Goal: Information Seeking & Learning: Learn about a topic

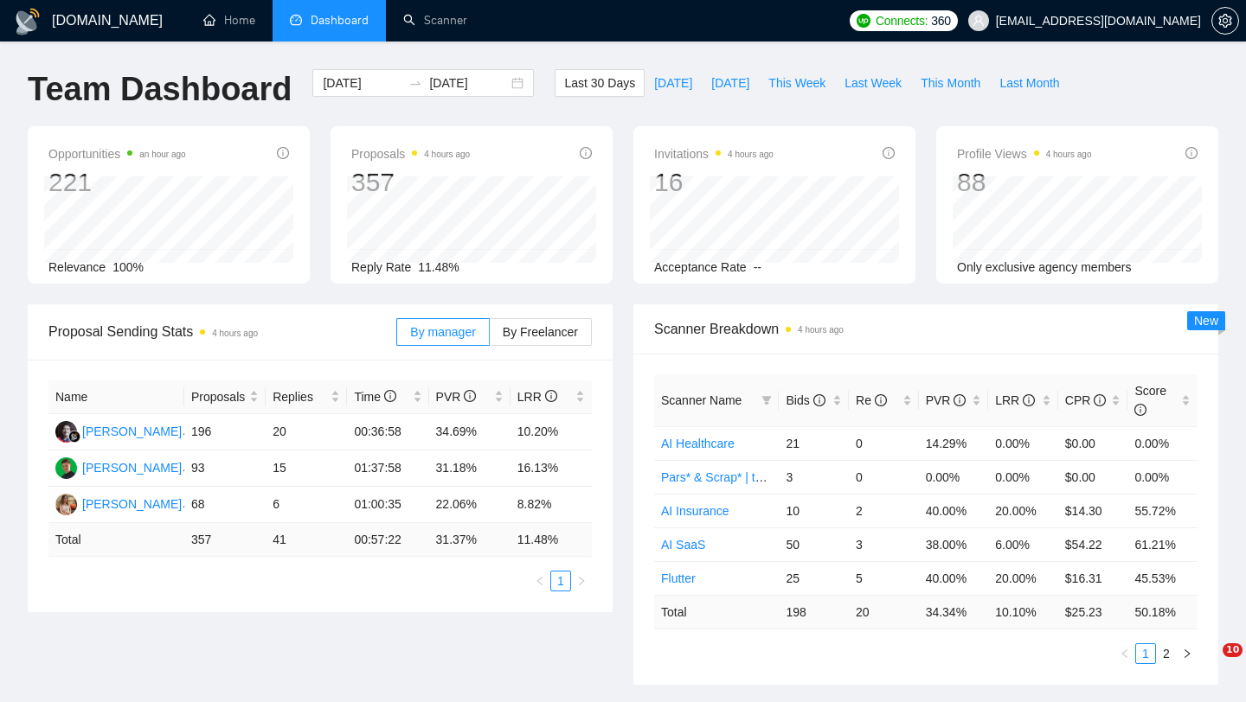
scroll to position [778, 0]
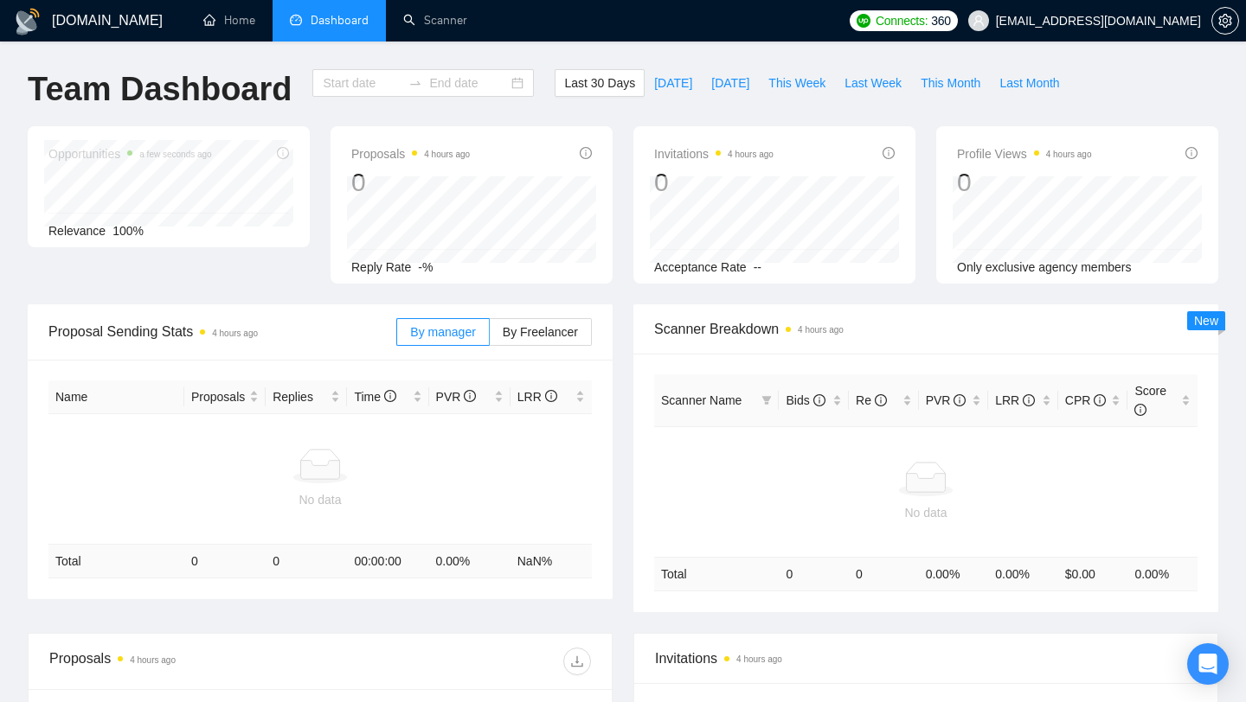
type input "[DATE]"
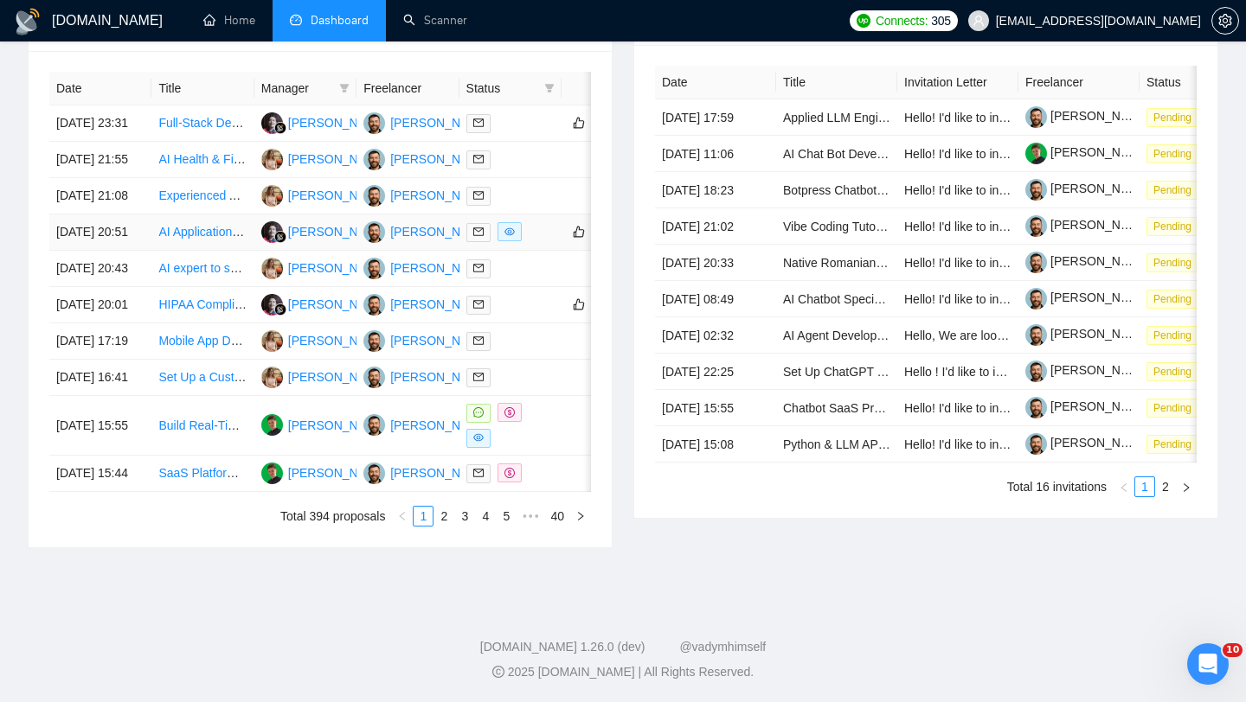
scroll to position [774, 0]
click at [134, 396] on td "[DATE] 16:41" at bounding box center [100, 378] width 102 height 36
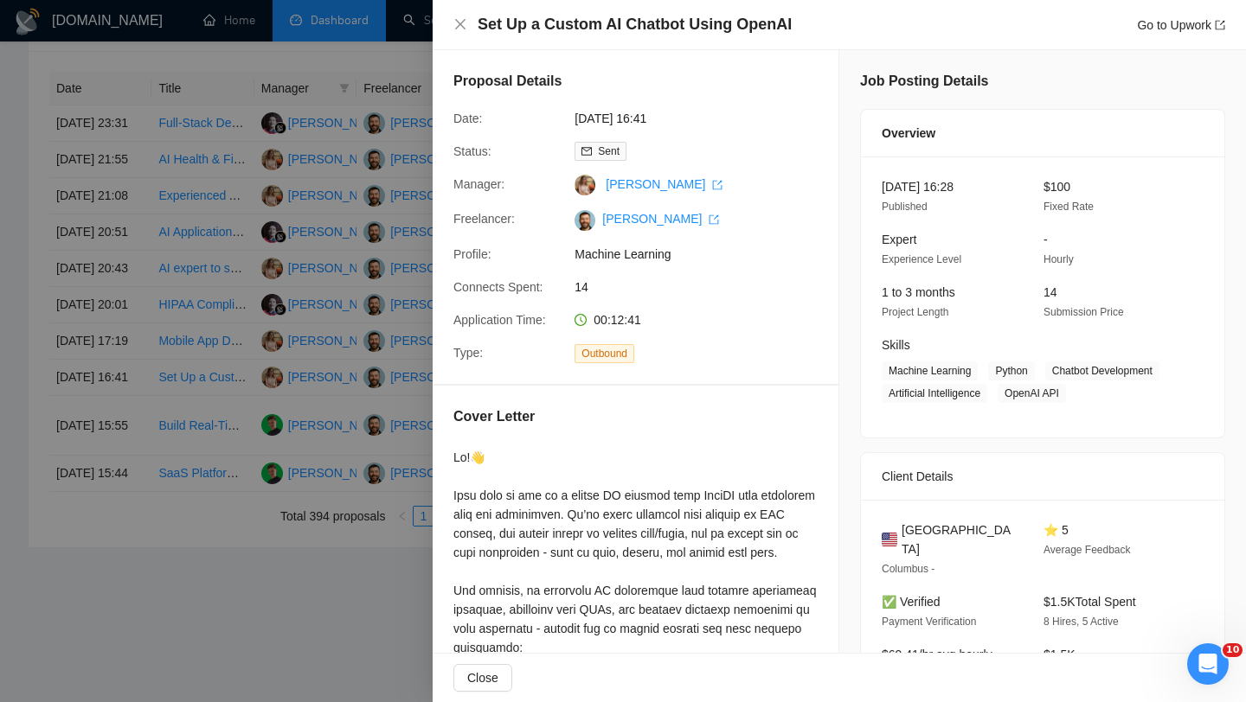
click at [488, 34] on h4 "Set Up a Custom AI Chatbot Using OpenAI" at bounding box center [634, 25] width 314 height 22
copy h4 "Set Up a Custom AI Chatbot Using OpenAI"
click at [450, 33] on div "Set Up a Custom AI Chatbot Using OpenAI Go to Upwork" at bounding box center [839, 25] width 813 height 50
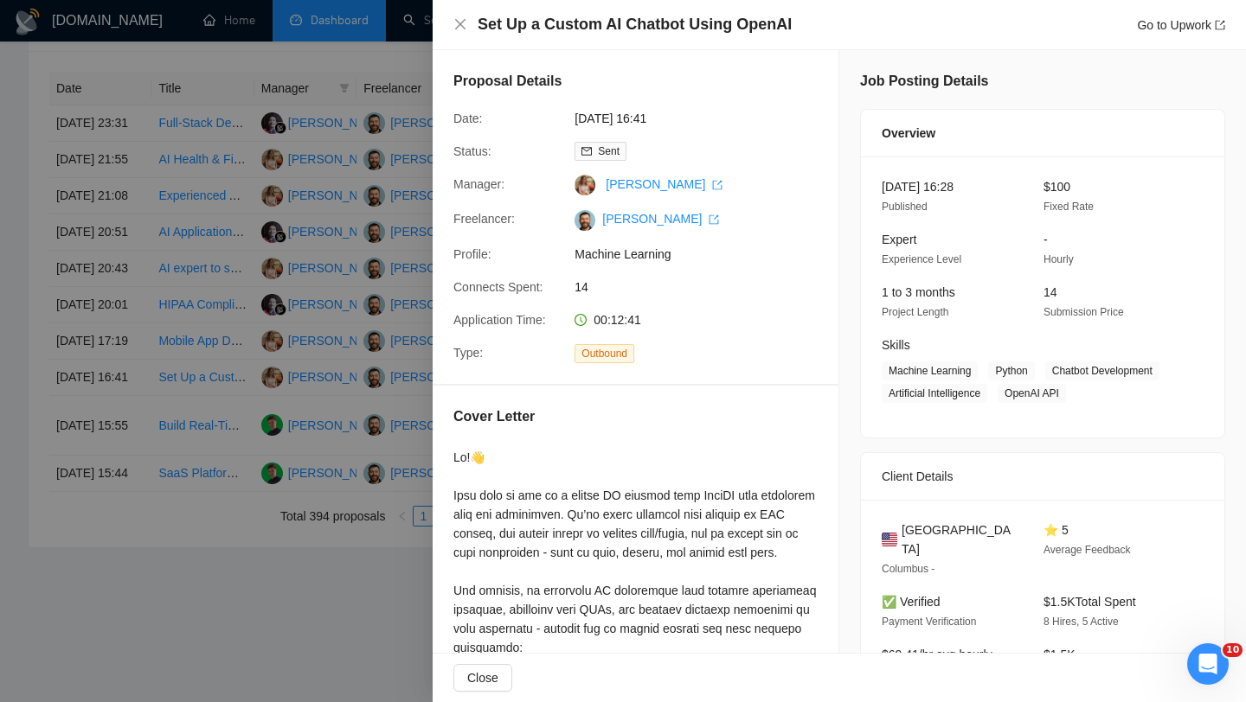
click at [452, 29] on div "Set Up a Custom AI Chatbot Using OpenAI Go to Upwork" at bounding box center [839, 25] width 813 height 50
click at [455, 29] on icon "close" at bounding box center [460, 24] width 10 height 10
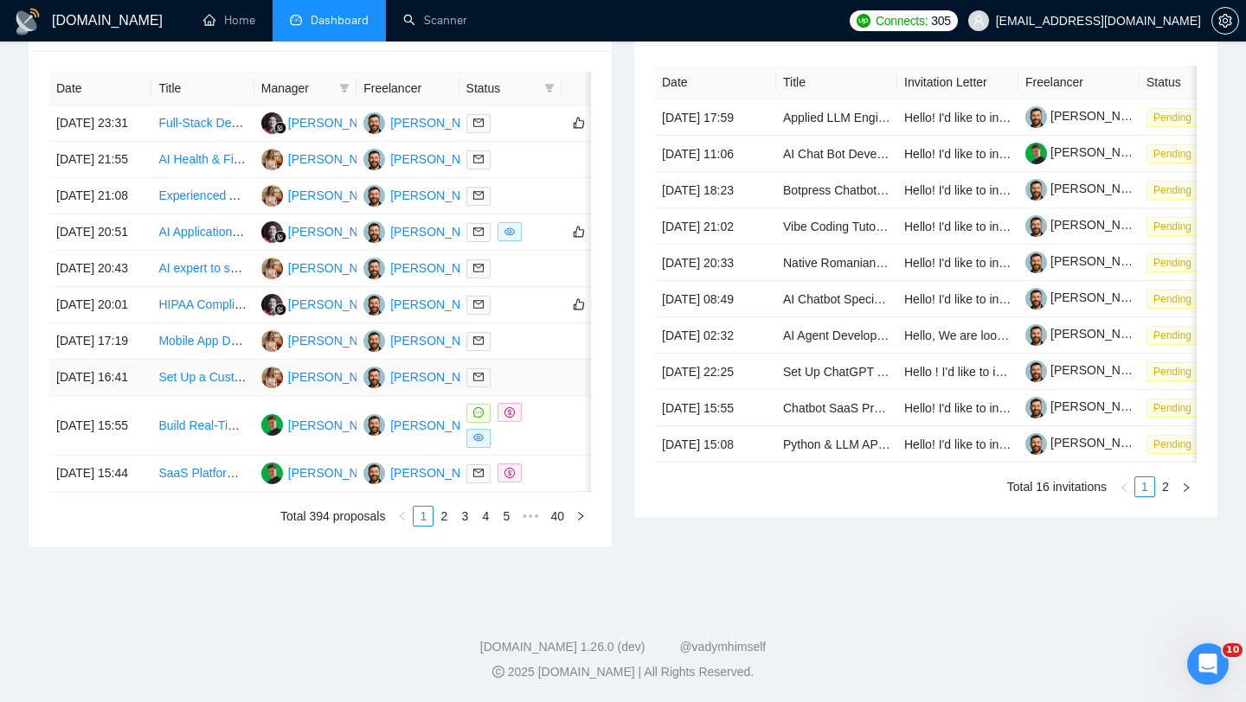
click at [135, 396] on td "[DATE] 16:41" at bounding box center [100, 378] width 102 height 36
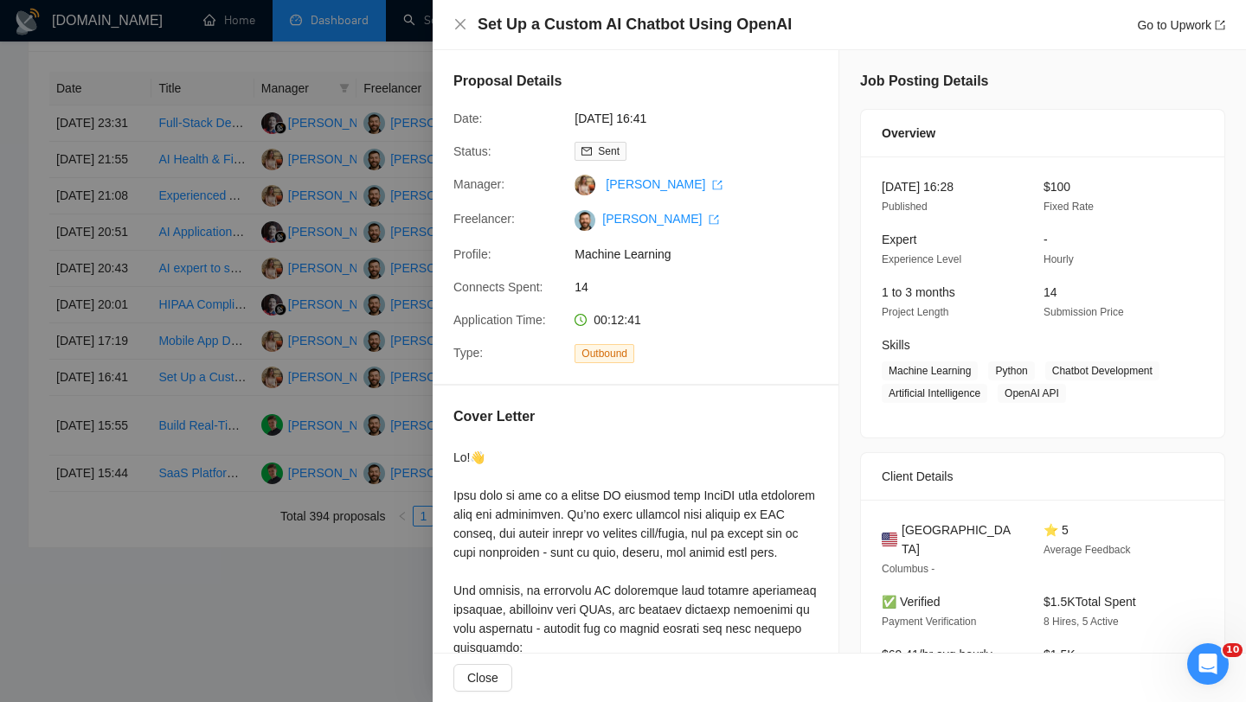
click at [142, 428] on div at bounding box center [623, 351] width 1246 height 702
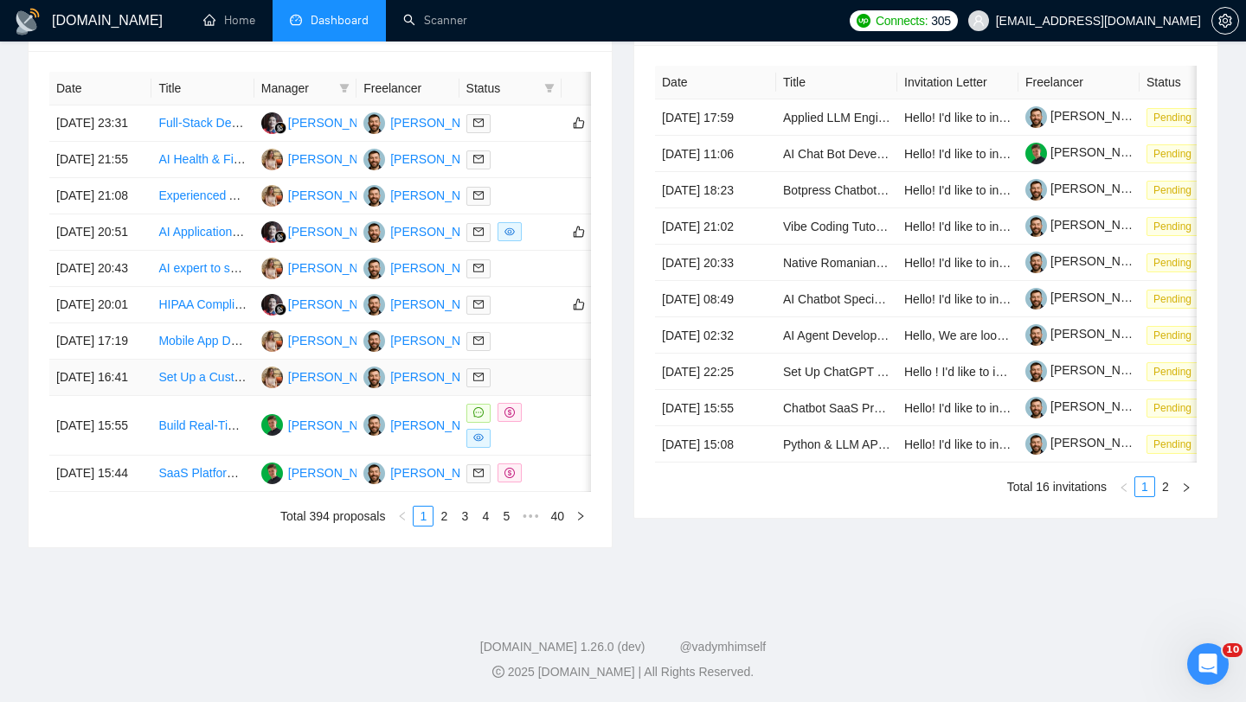
click at [135, 396] on td "[DATE] 16:41" at bounding box center [100, 378] width 102 height 36
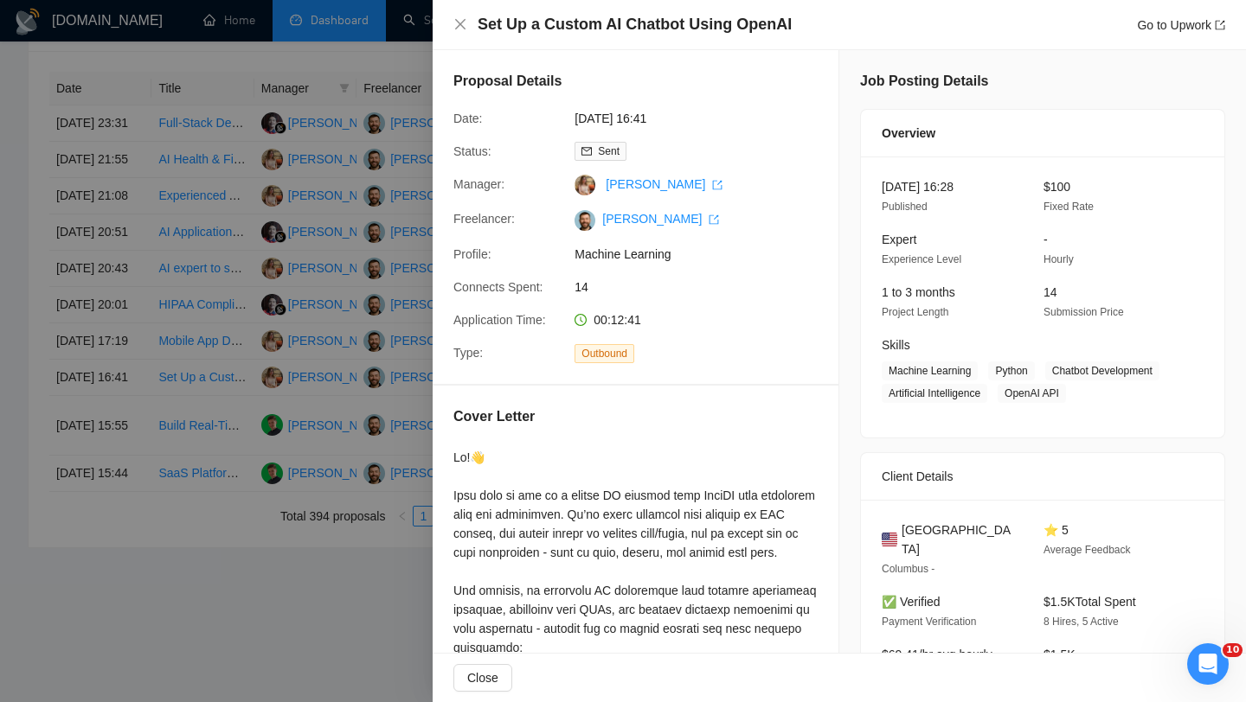
scroll to position [5, 0]
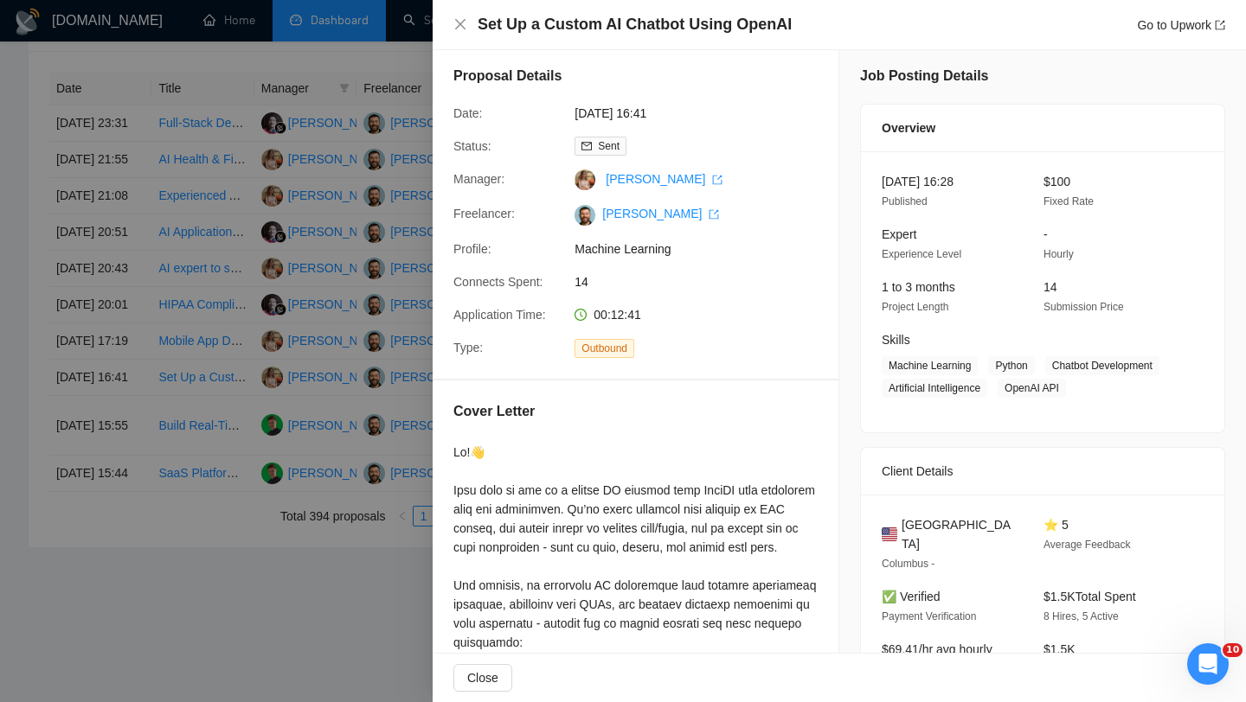
click at [941, 547] on span "[GEOGRAPHIC_DATA]" at bounding box center [958, 535] width 114 height 38
copy span "[GEOGRAPHIC_DATA]"
click at [465, 23] on icon "close" at bounding box center [460, 24] width 14 height 14
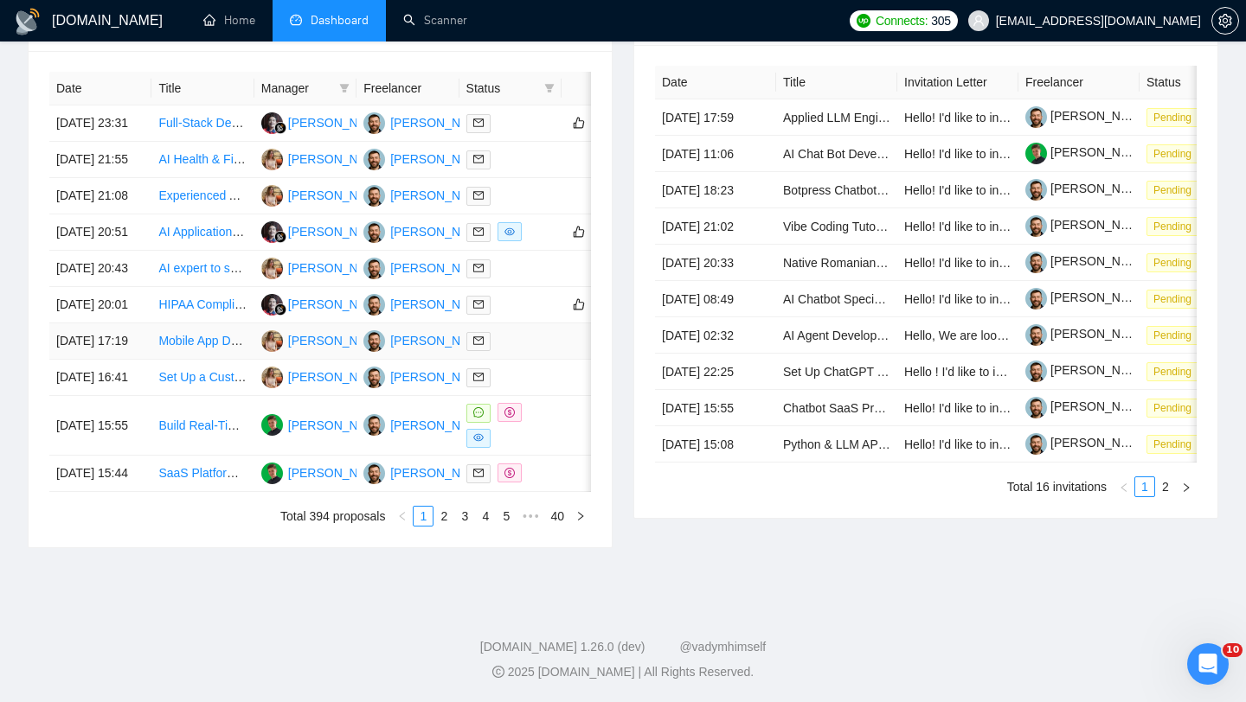
click at [133, 360] on td "[DATE] 17:19" at bounding box center [100, 342] width 102 height 36
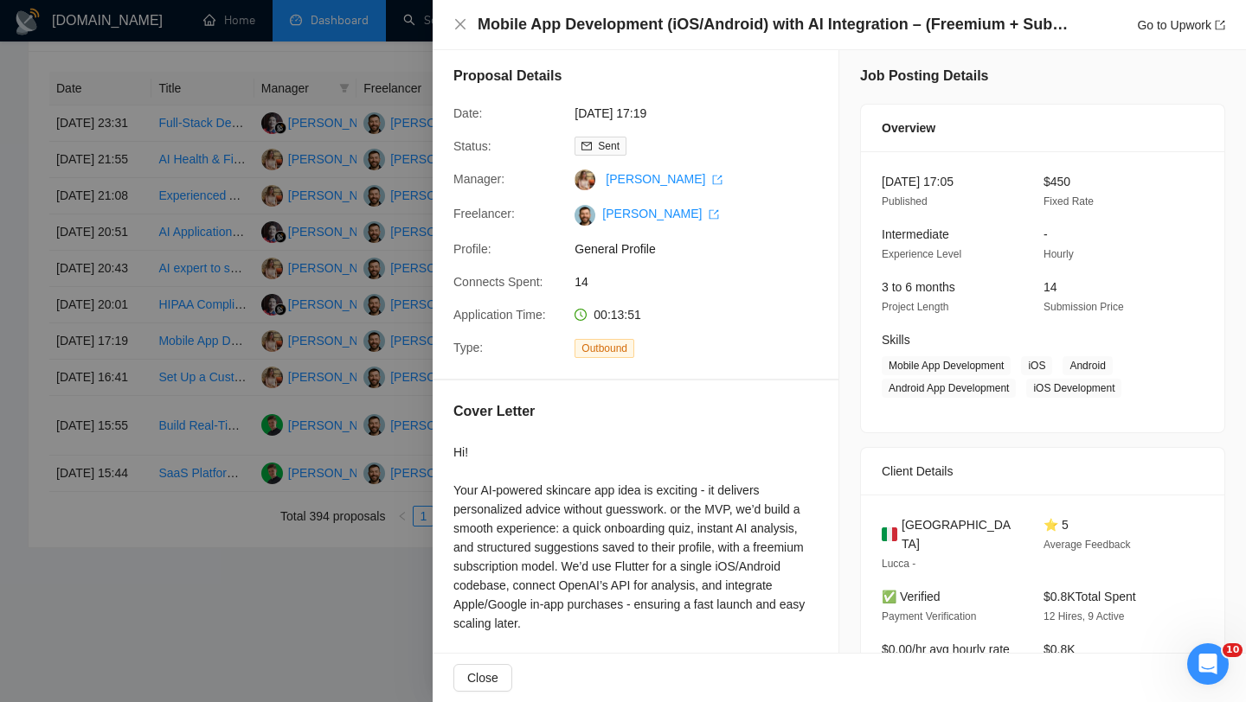
click at [541, 26] on h4 "Mobile App Development (iOS/Android) with AI Integration – (Freemium + Subscrip…" at bounding box center [775, 25] width 597 height 22
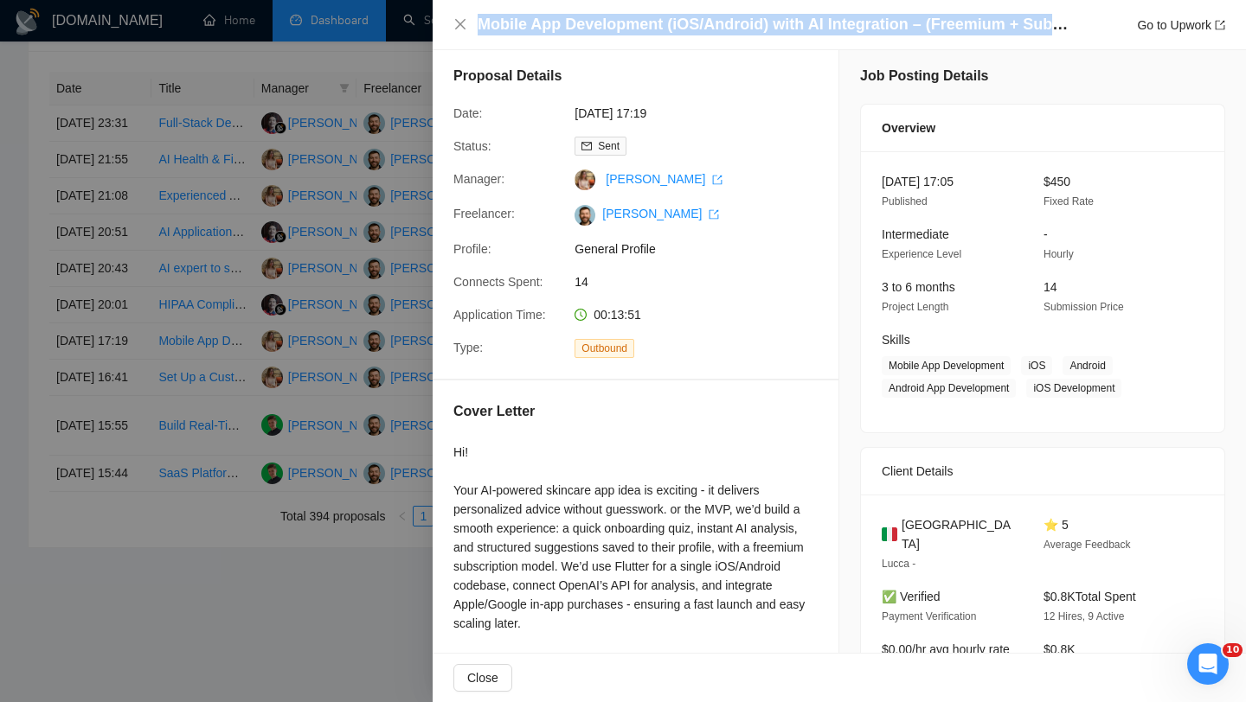
click at [541, 26] on h4 "Mobile App Development (iOS/Android) with AI Integration – (Freemium + Subscrip…" at bounding box center [775, 25] width 597 height 22
copy h4 "Mobile App Development (iOS/Android) with AI Integration – (Freemium + Subscrip…"
click at [455, 28] on icon "close" at bounding box center [460, 24] width 14 height 14
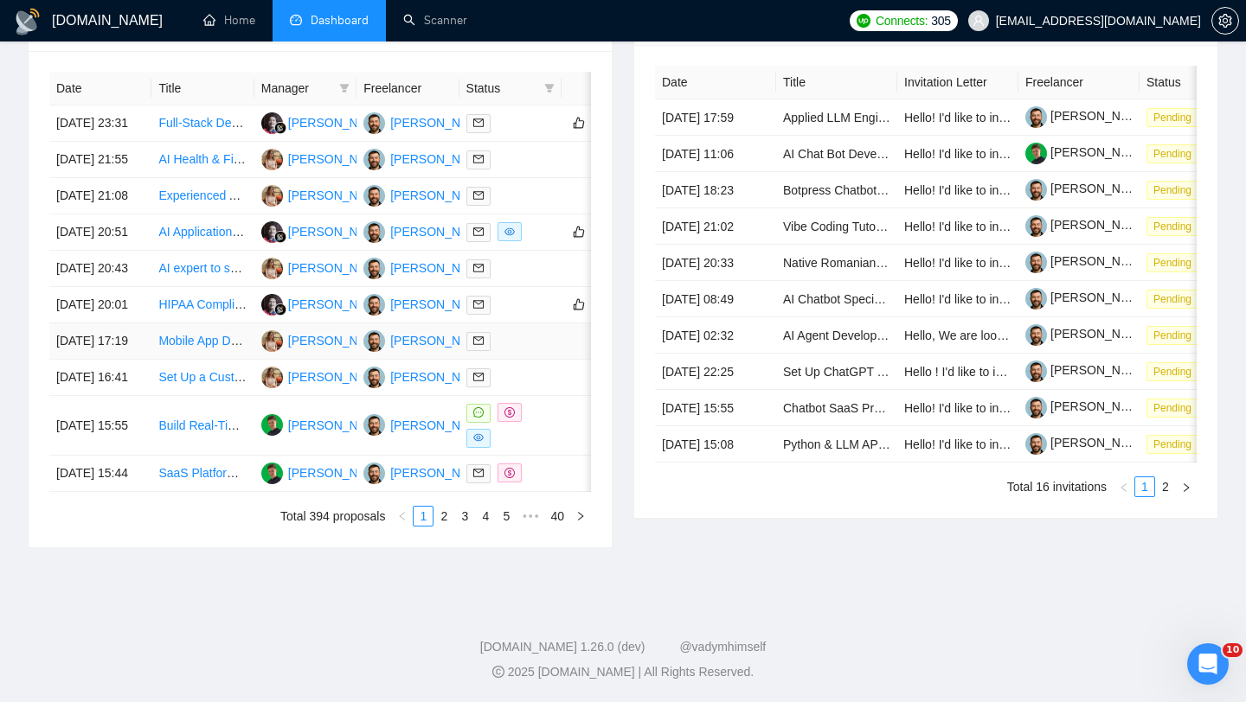
click at [141, 360] on td "[DATE] 17:19" at bounding box center [100, 342] width 102 height 36
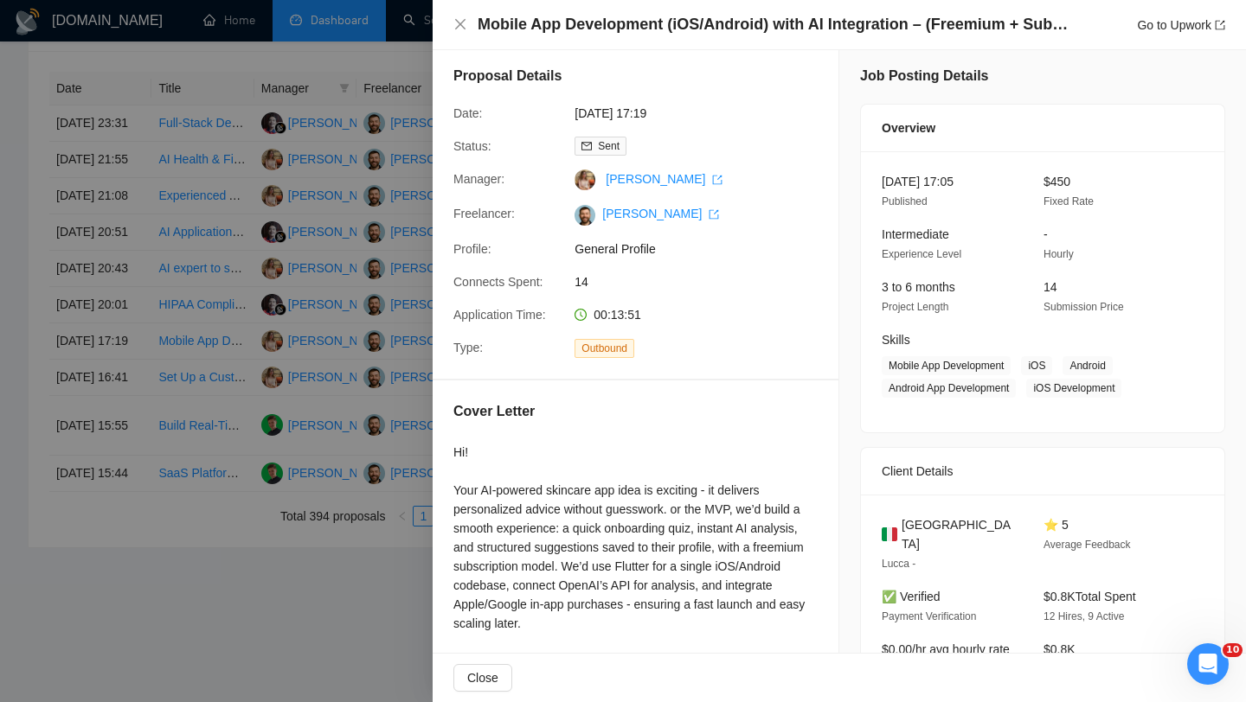
click at [916, 523] on span "[GEOGRAPHIC_DATA]" at bounding box center [958, 535] width 114 height 38
copy span "[GEOGRAPHIC_DATA]"
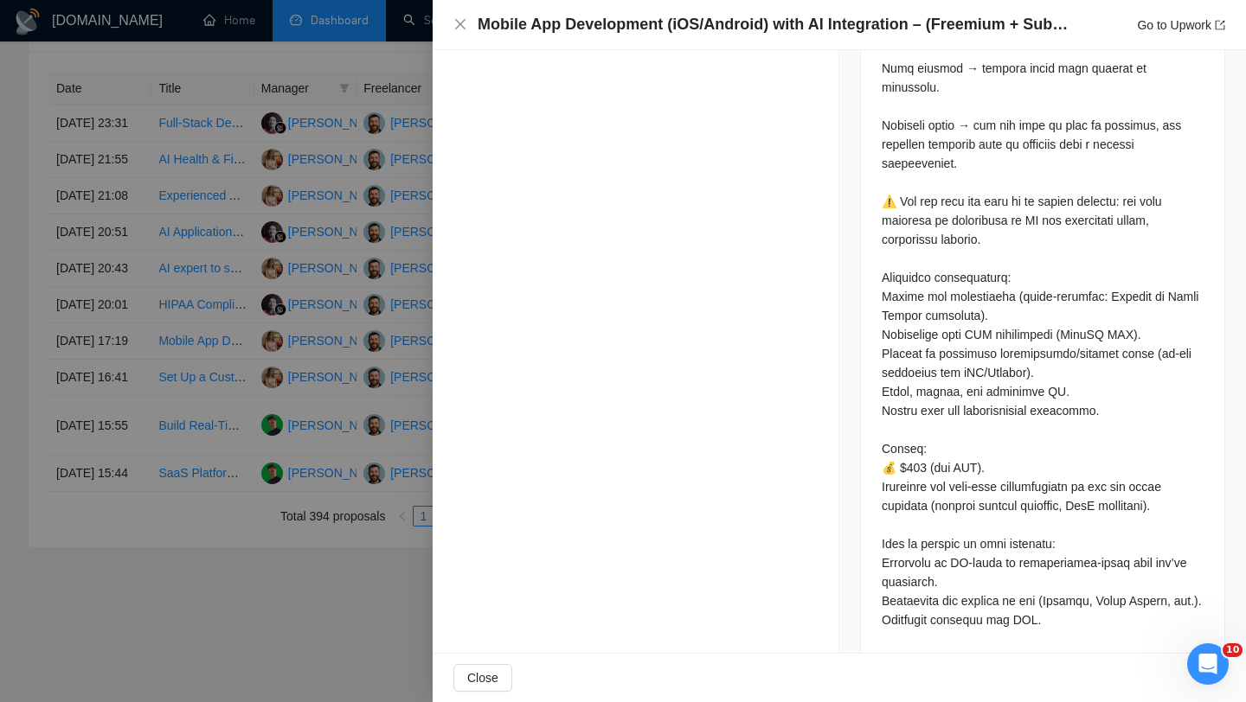
scroll to position [1090, 0]
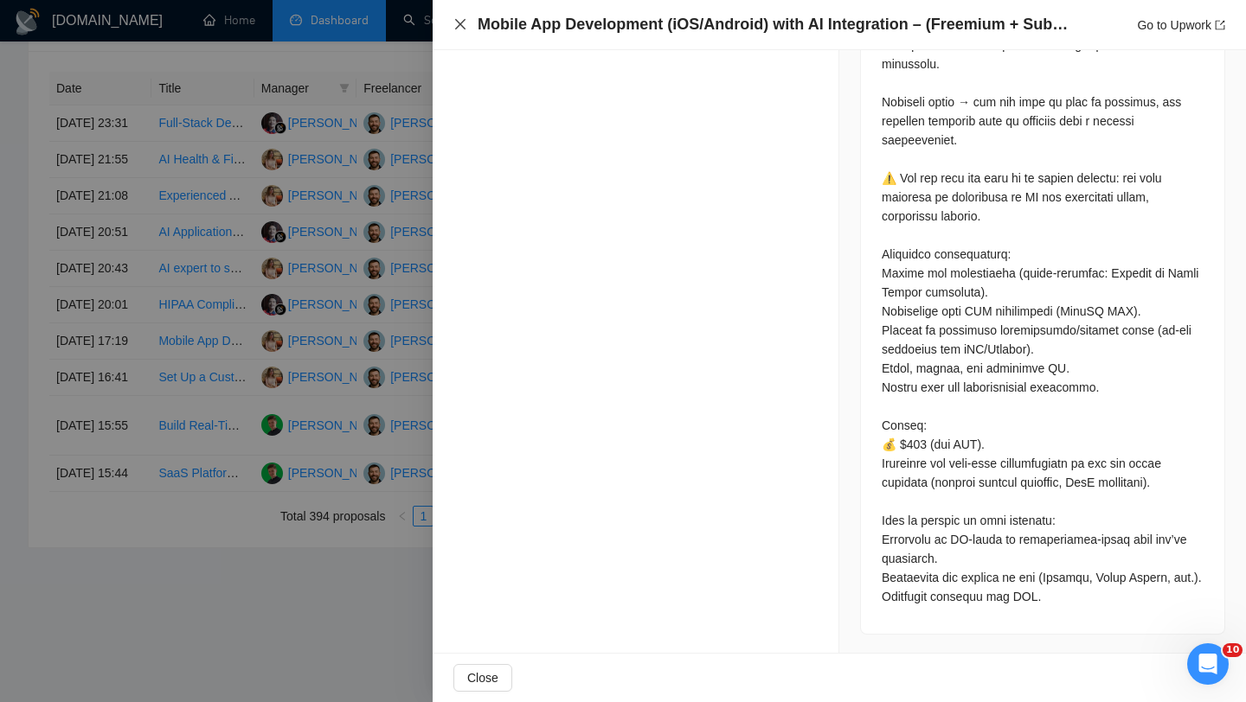
click at [459, 22] on icon "close" at bounding box center [460, 24] width 14 height 14
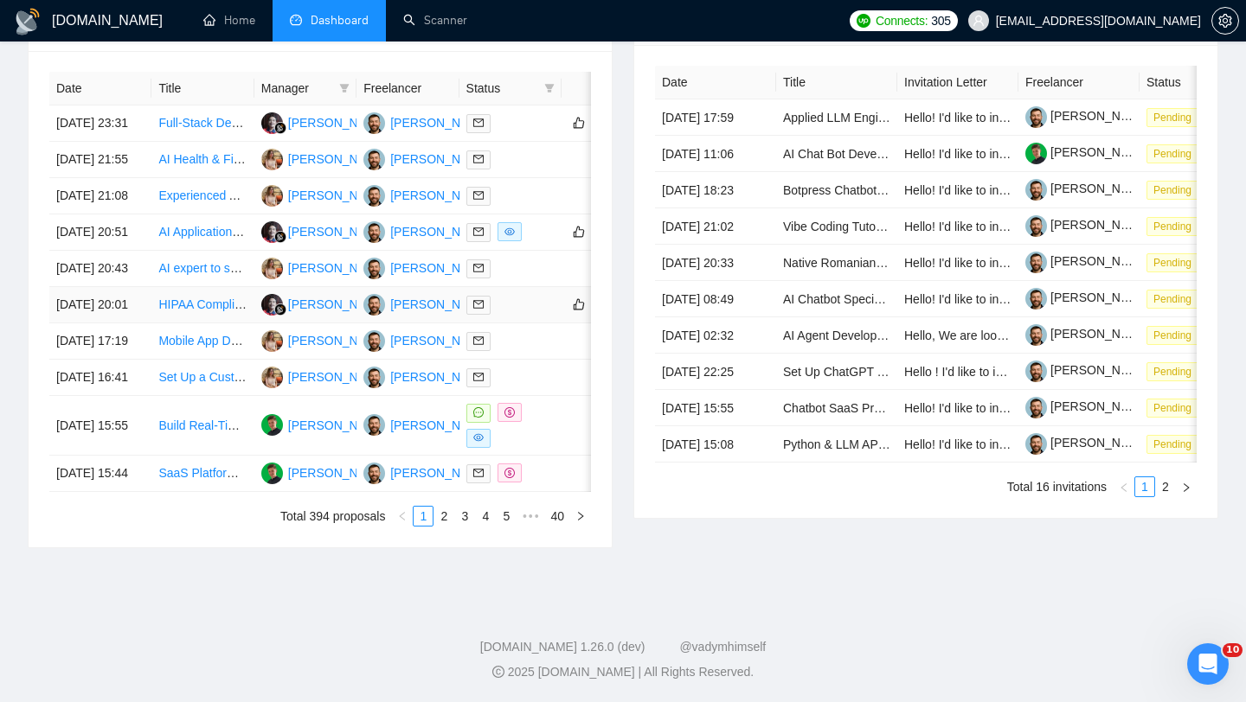
click at [135, 324] on td "[DATE] 20:01" at bounding box center [100, 305] width 102 height 36
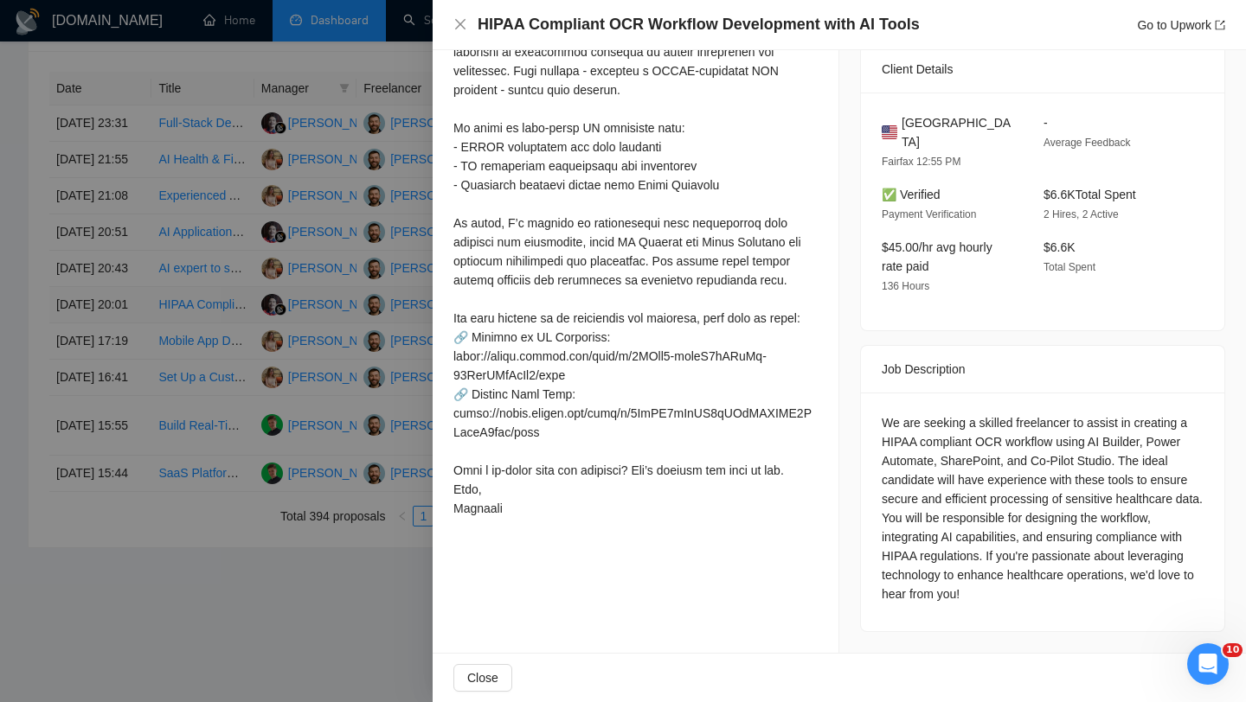
scroll to position [500, 0]
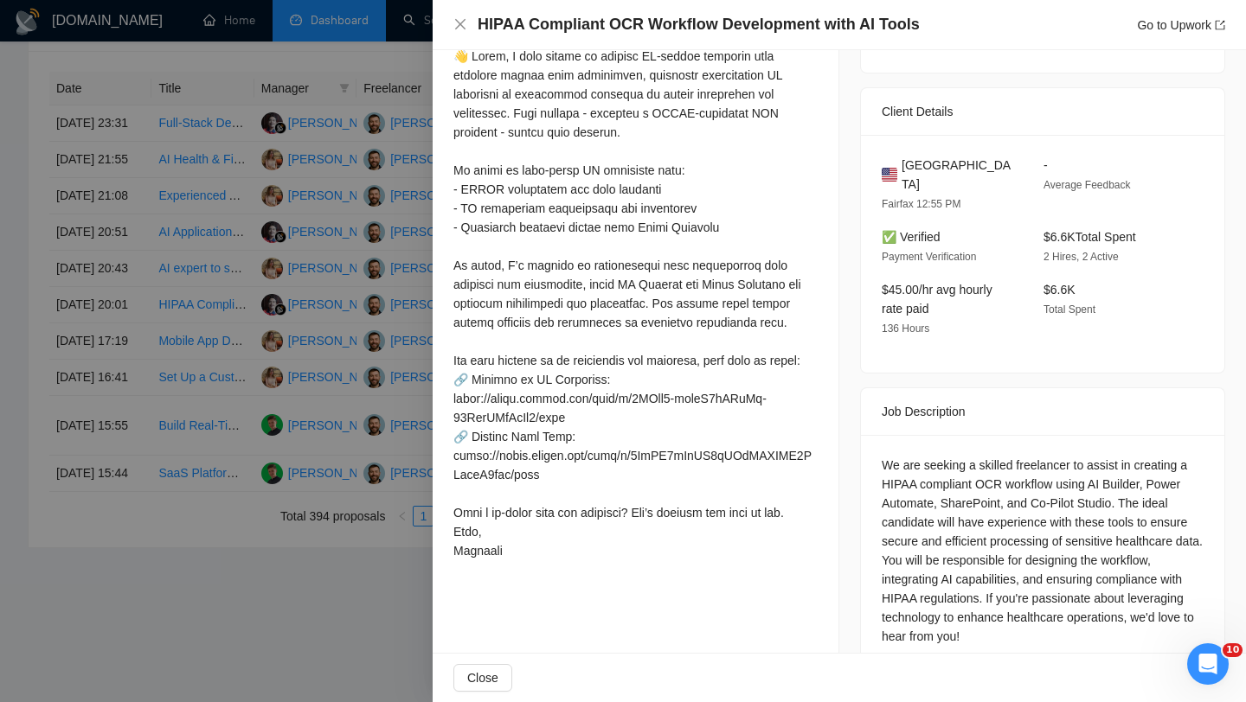
click at [576, 21] on h4 "HIPAA Compliant OCR Workflow Development with AI Tools" at bounding box center [698, 25] width 442 height 22
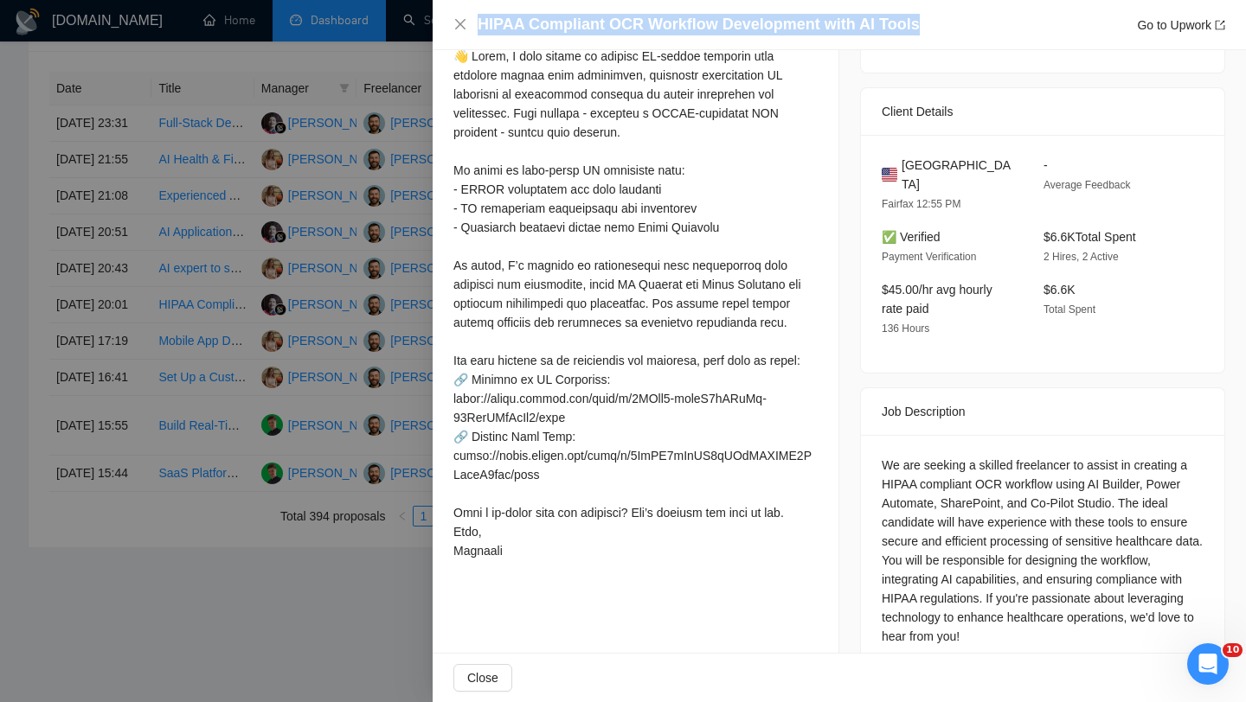
click at [576, 21] on h4 "HIPAA Compliant OCR Workflow Development with AI Tools" at bounding box center [698, 25] width 442 height 22
copy h4 "HIPAA Compliant OCR Workflow Development with AI Tools"
click at [453, 17] on icon "close" at bounding box center [460, 24] width 14 height 14
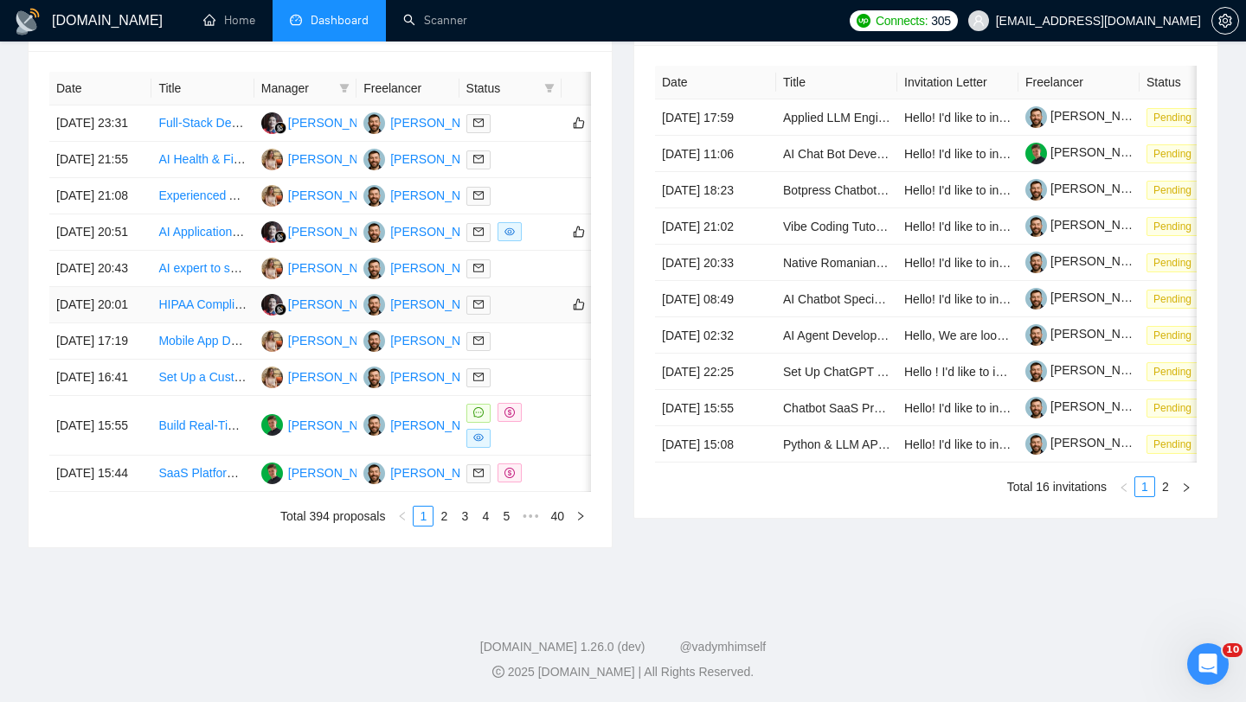
click at [141, 324] on td "[DATE] 20:01" at bounding box center [100, 305] width 102 height 36
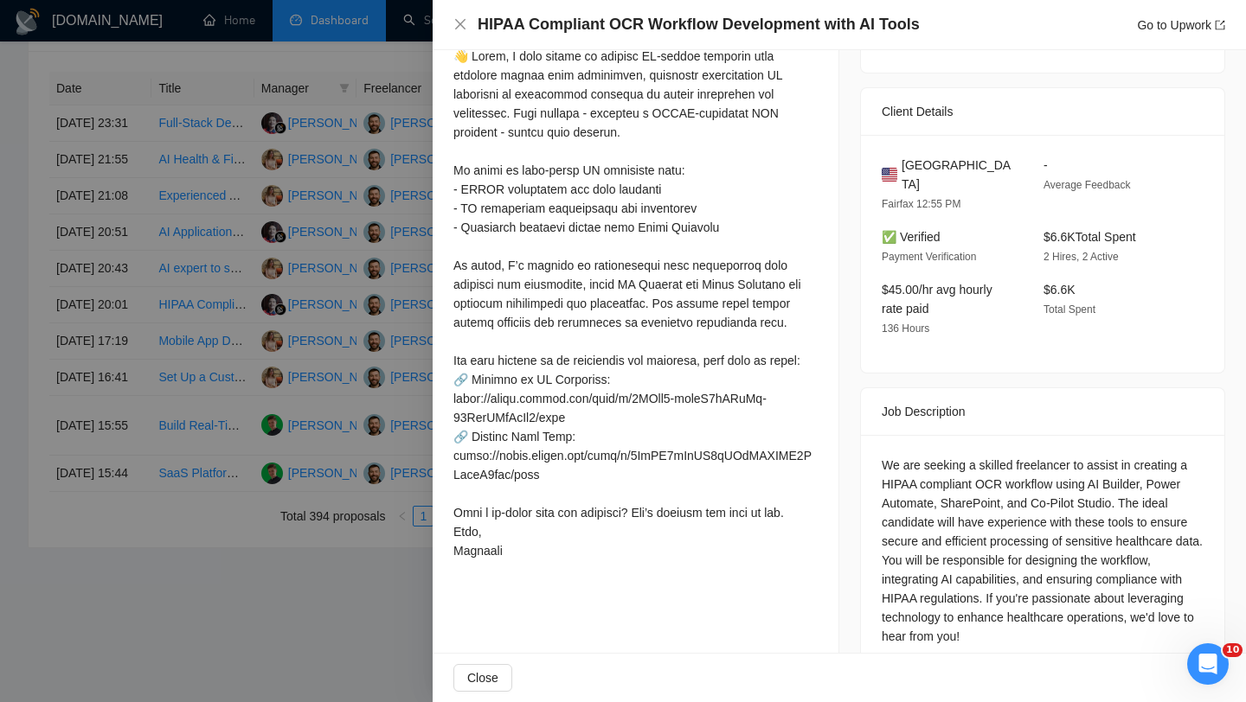
click at [916, 163] on span "[GEOGRAPHIC_DATA]" at bounding box center [958, 175] width 114 height 38
copy span "[GEOGRAPHIC_DATA]"
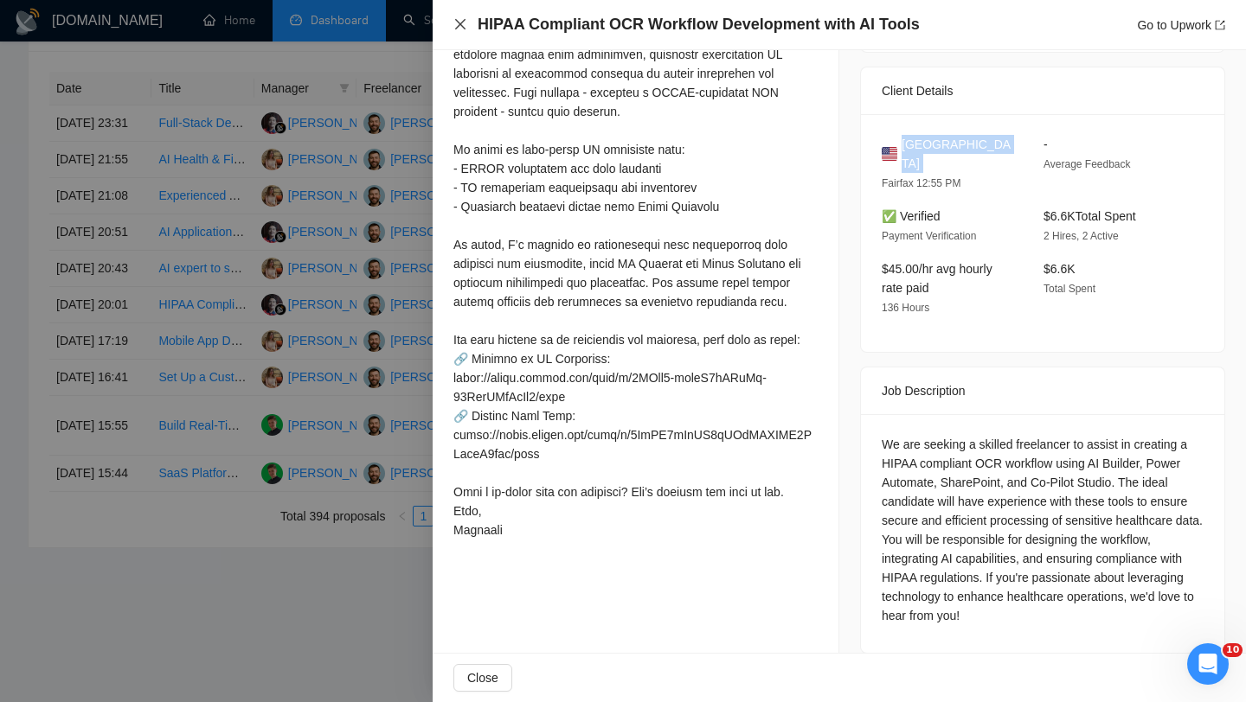
click at [465, 23] on icon "close" at bounding box center [460, 24] width 14 height 14
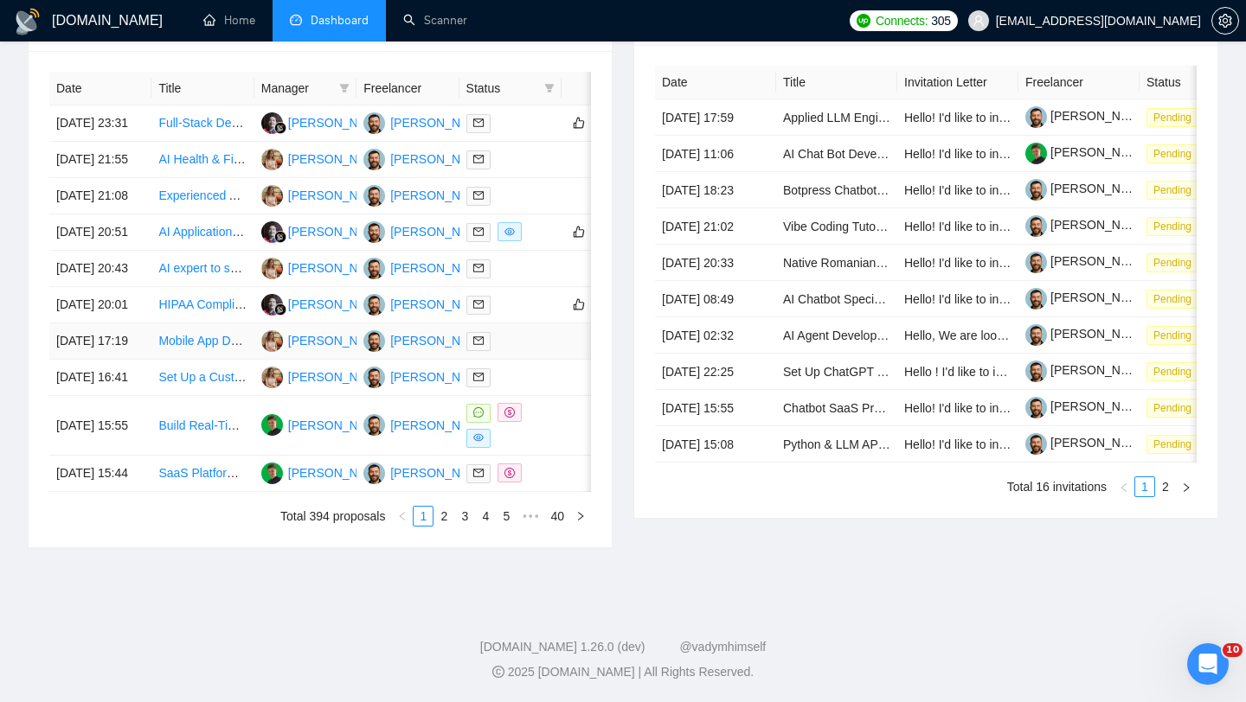
scroll to position [744, 0]
click at [151, 287] on td "AI expert to support with automation of our Recruitment process including Video…" at bounding box center [202, 269] width 102 height 36
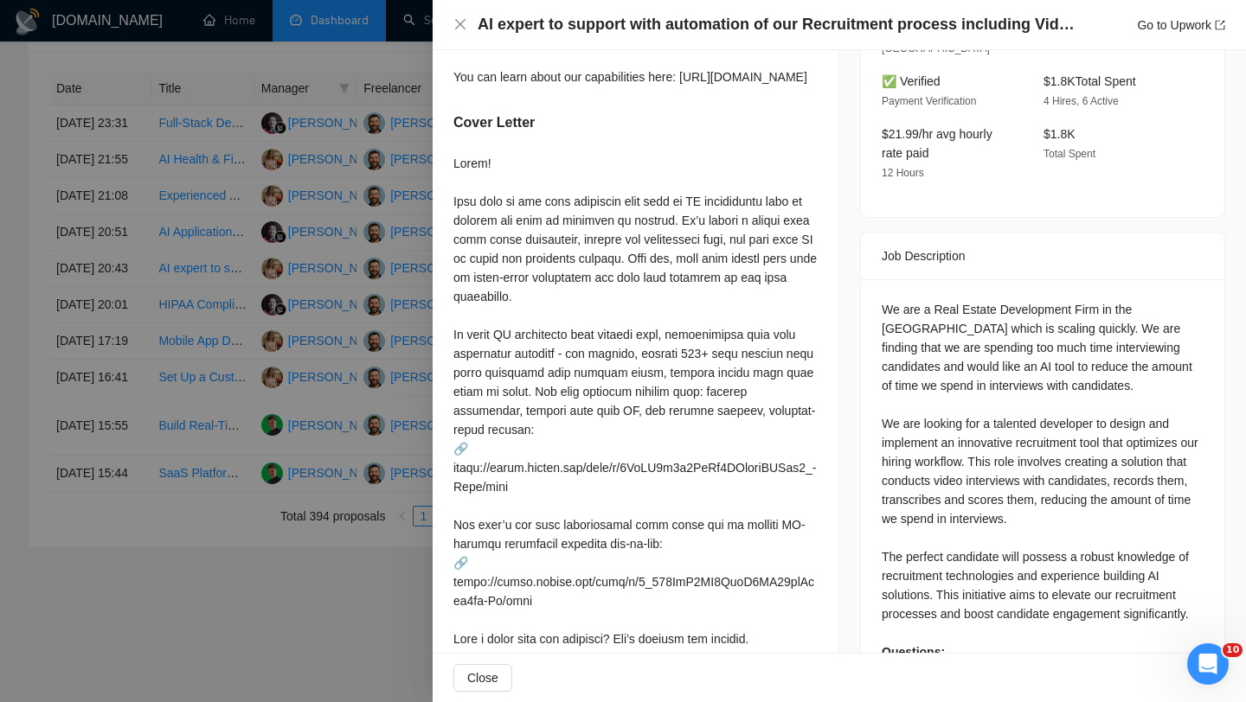
click at [695, 32] on h4 "AI expert to support with automation of our Recruitment process including Video…" at bounding box center [775, 25] width 597 height 22
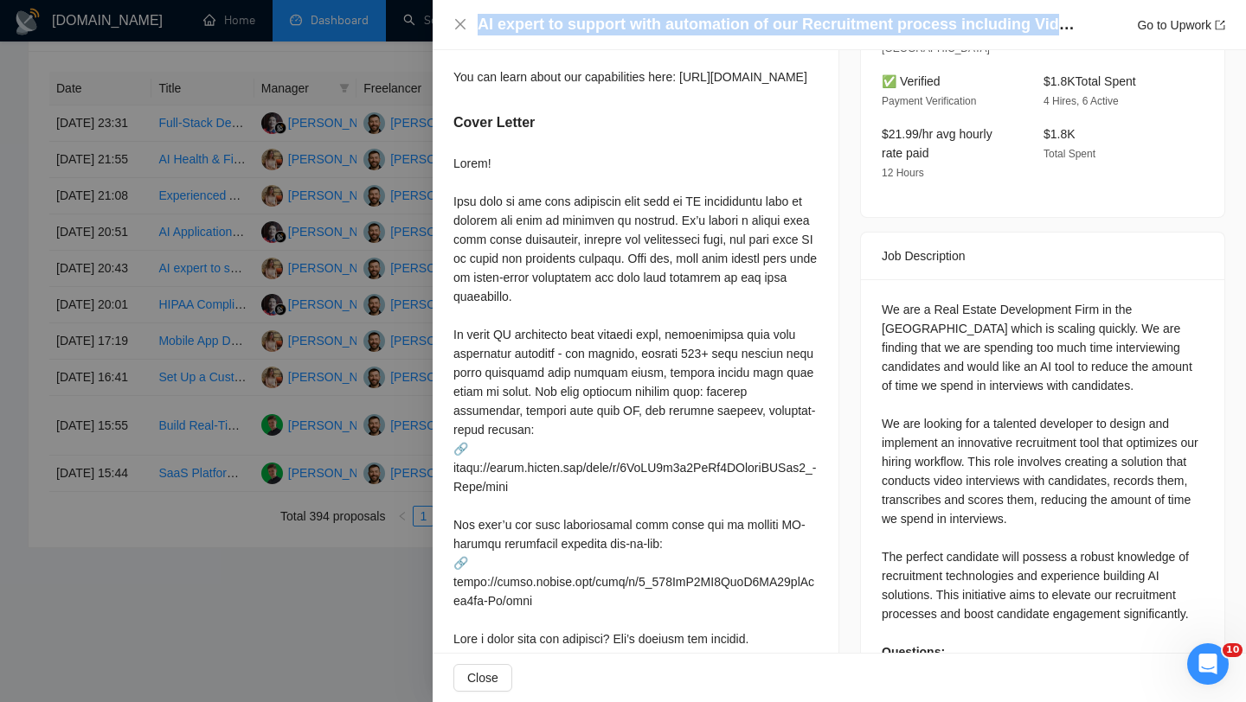
click at [695, 32] on h4 "AI expert to support with automation of our Recruitment process including Video…" at bounding box center [775, 25] width 597 height 22
copy h4 "AI expert to support with automation of our Recruitment process including Video…"
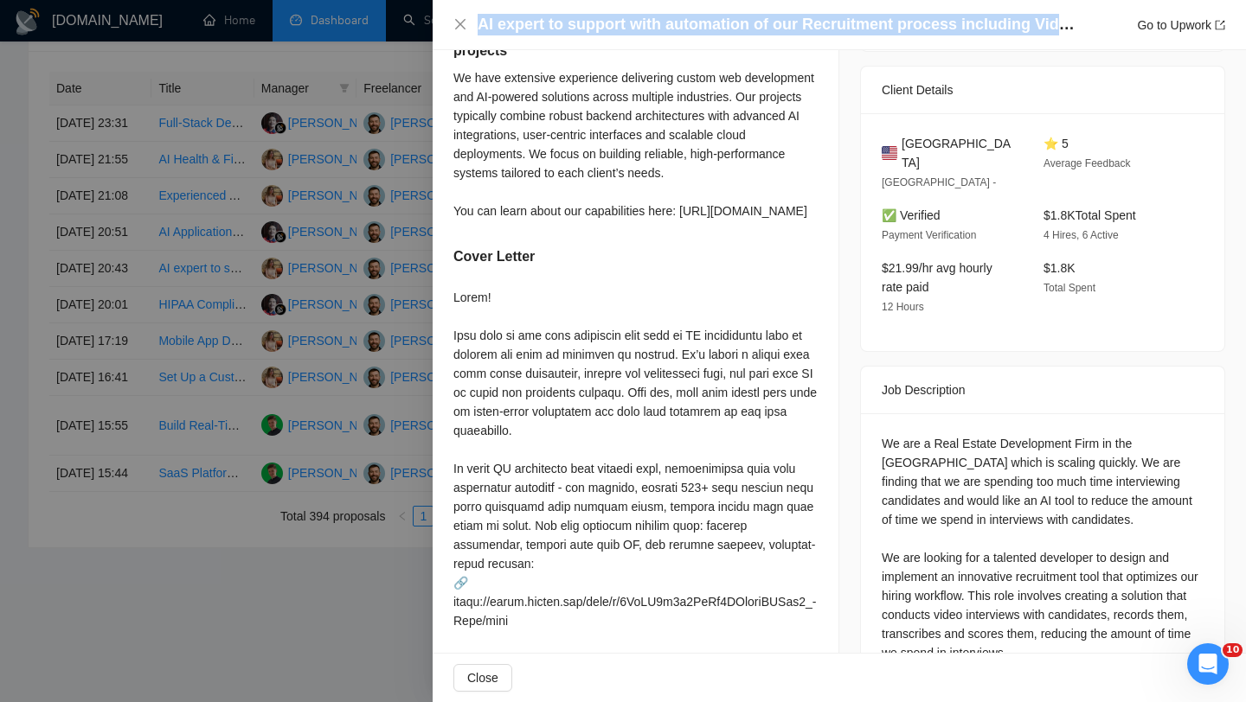
scroll to position [657, 0]
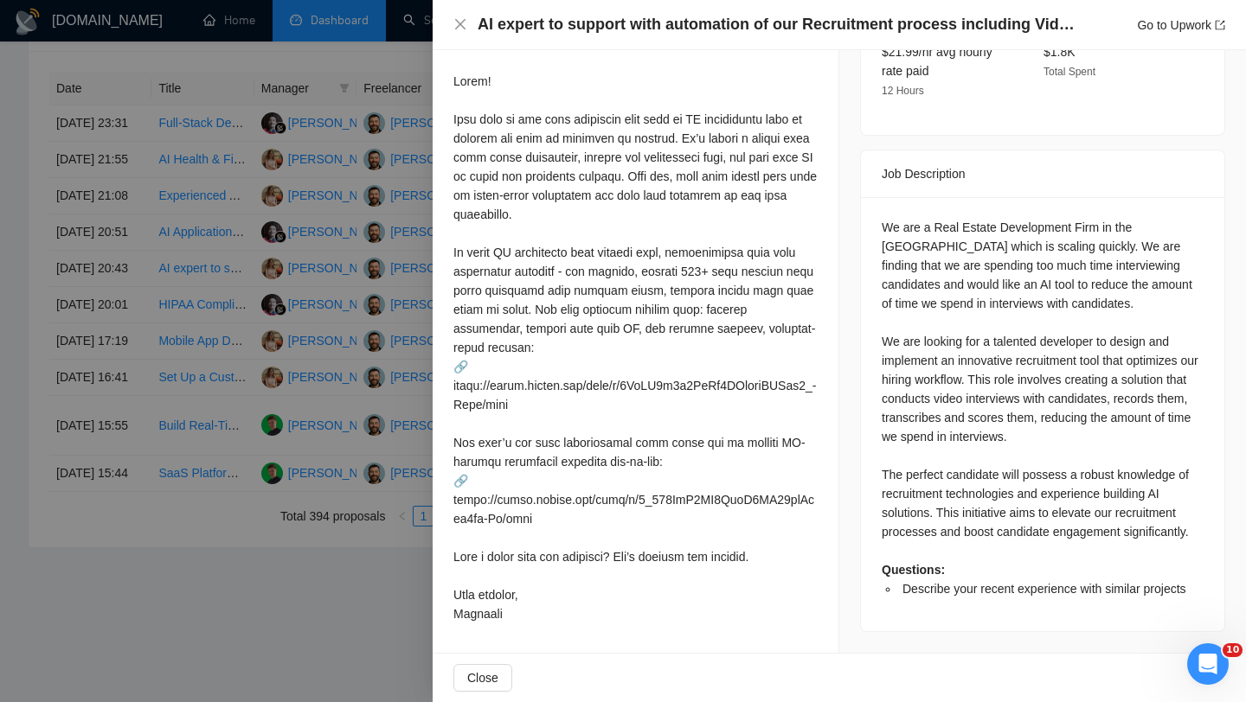
click at [963, 426] on div "We are a Real Estate Development Firm in the [GEOGRAPHIC_DATA] which is scaling…" at bounding box center [1042, 408] width 322 height 381
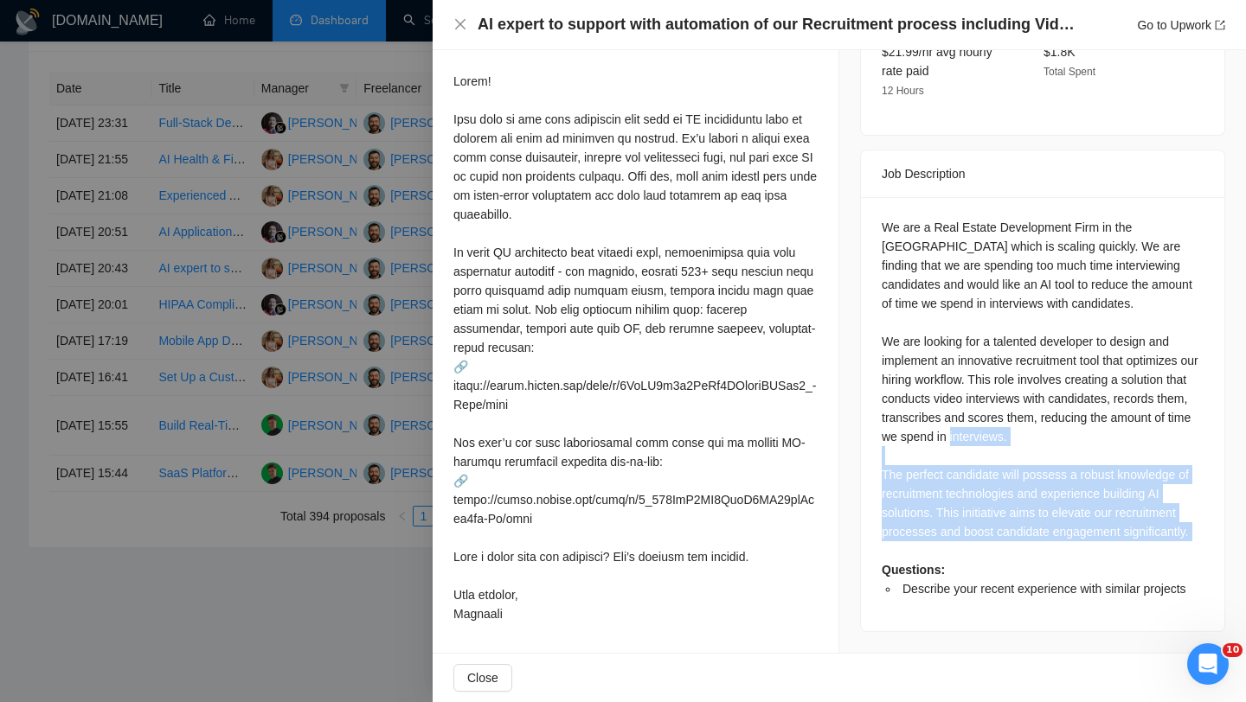
click at [963, 426] on div "We are a Real Estate Development Firm in the [GEOGRAPHIC_DATA] which is scaling…" at bounding box center [1042, 408] width 322 height 381
click at [986, 443] on div "We are a Real Estate Development Firm in the [GEOGRAPHIC_DATA] which is scaling…" at bounding box center [1042, 408] width 322 height 381
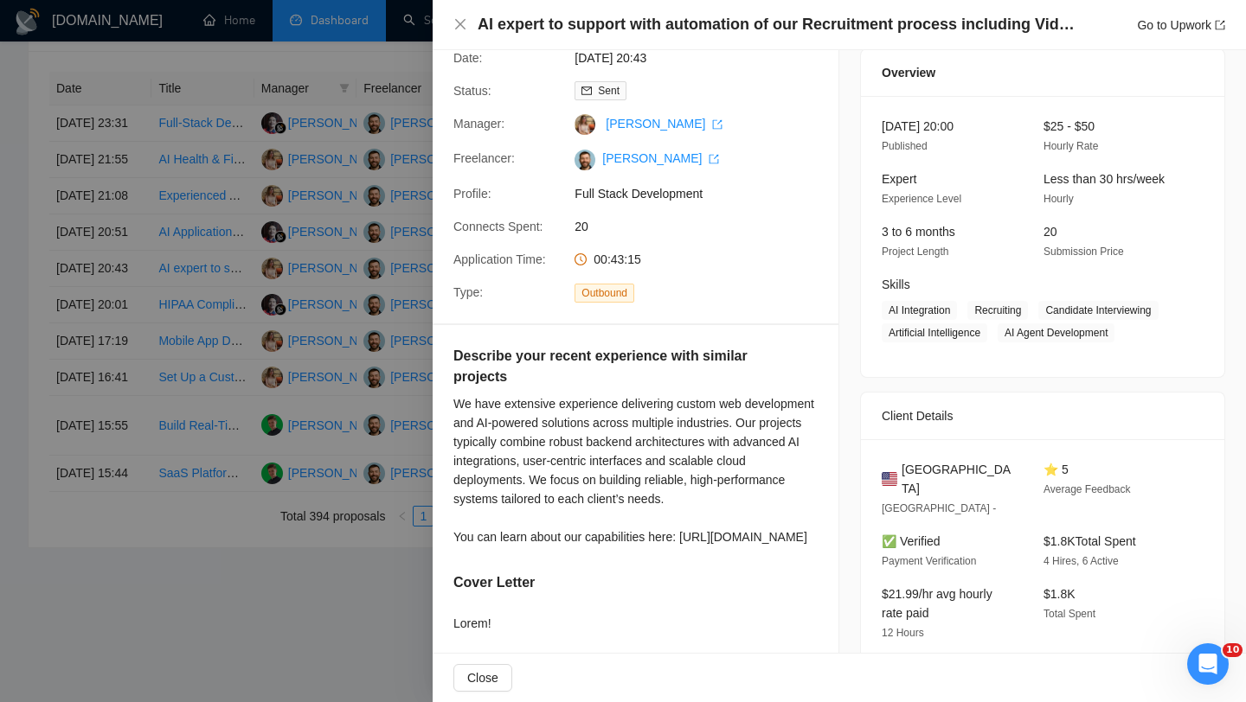
scroll to position [71, 0]
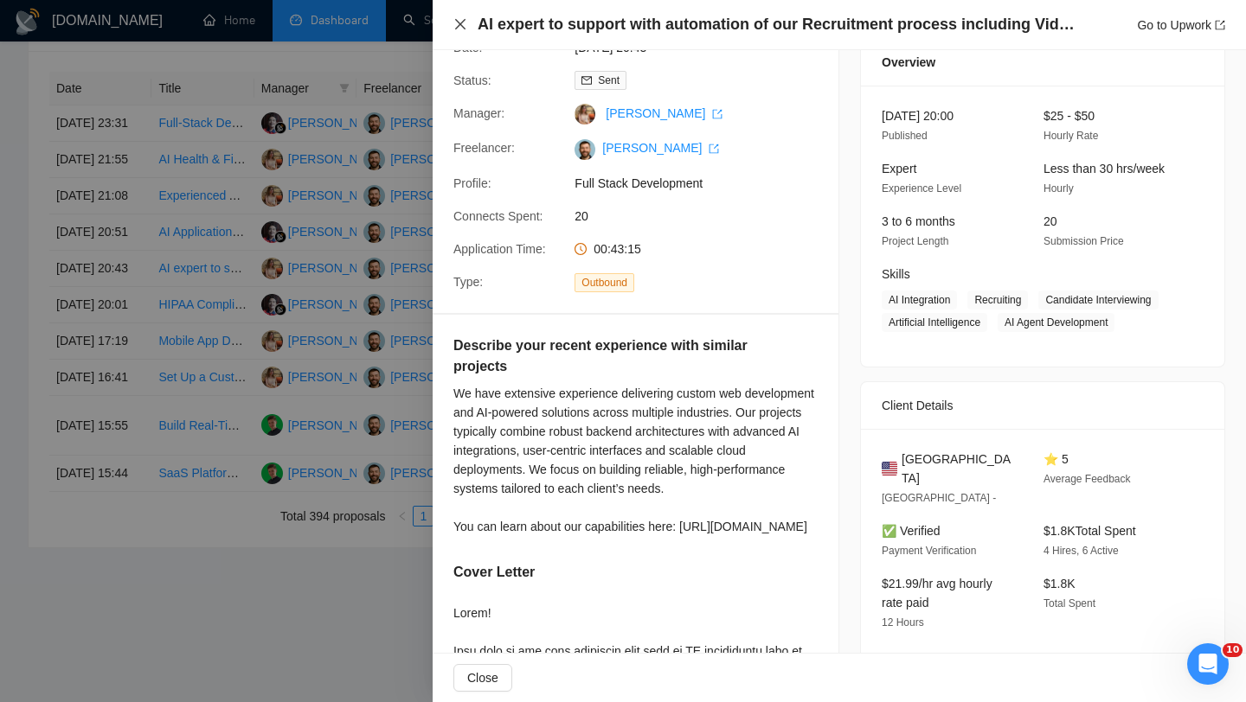
click at [453, 21] on icon "close" at bounding box center [460, 24] width 14 height 14
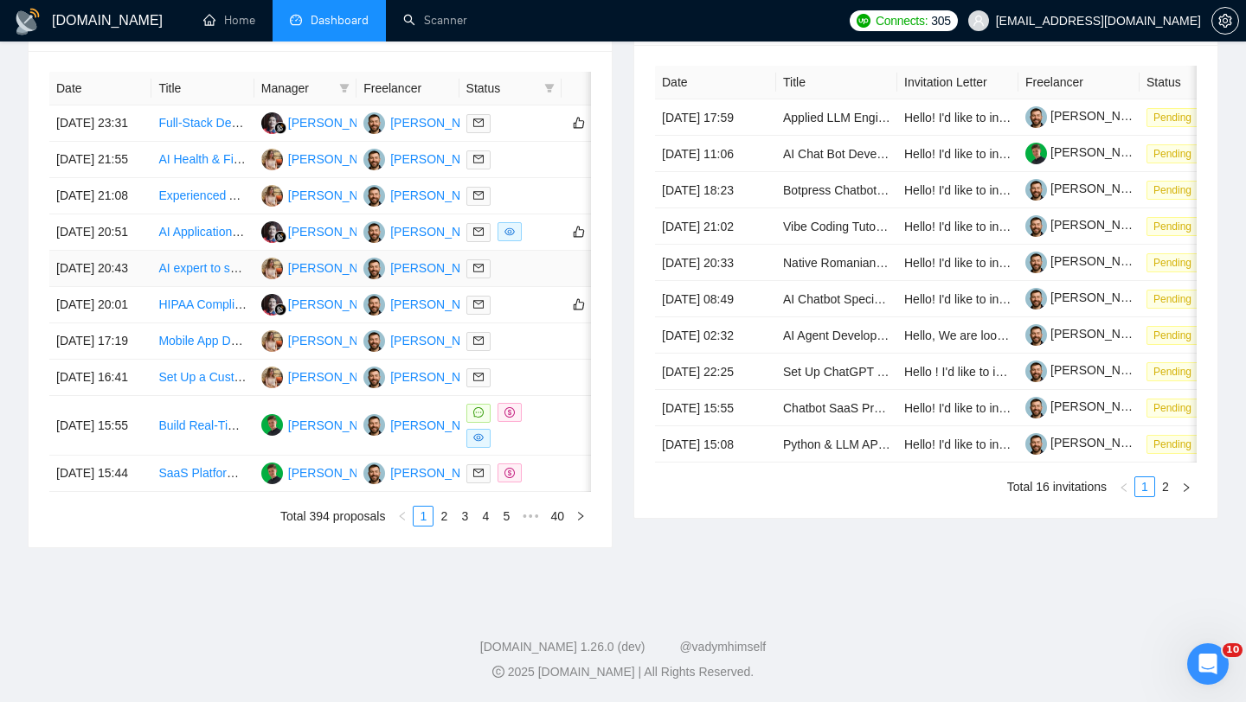
click at [133, 287] on td "[DATE] 20:43" at bounding box center [100, 269] width 102 height 36
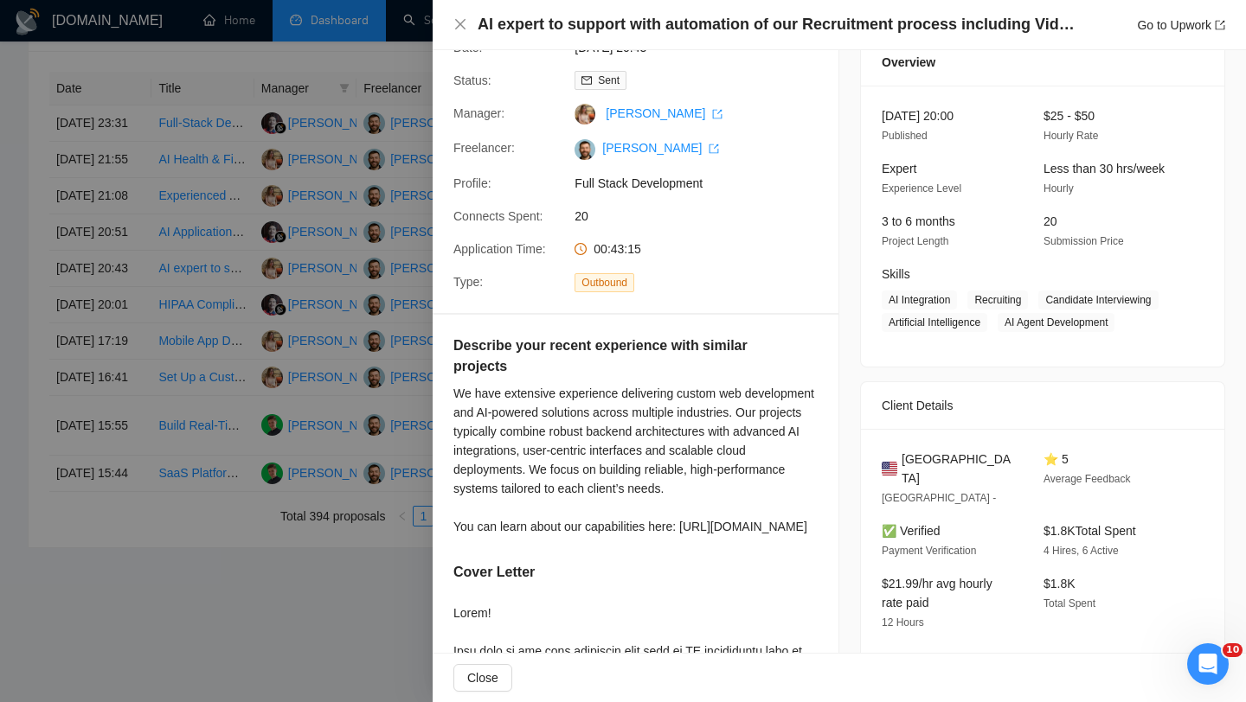
click at [917, 480] on span "[GEOGRAPHIC_DATA]" at bounding box center [958, 469] width 114 height 38
copy span "[GEOGRAPHIC_DATA]"
click at [458, 21] on icon "close" at bounding box center [460, 24] width 14 height 14
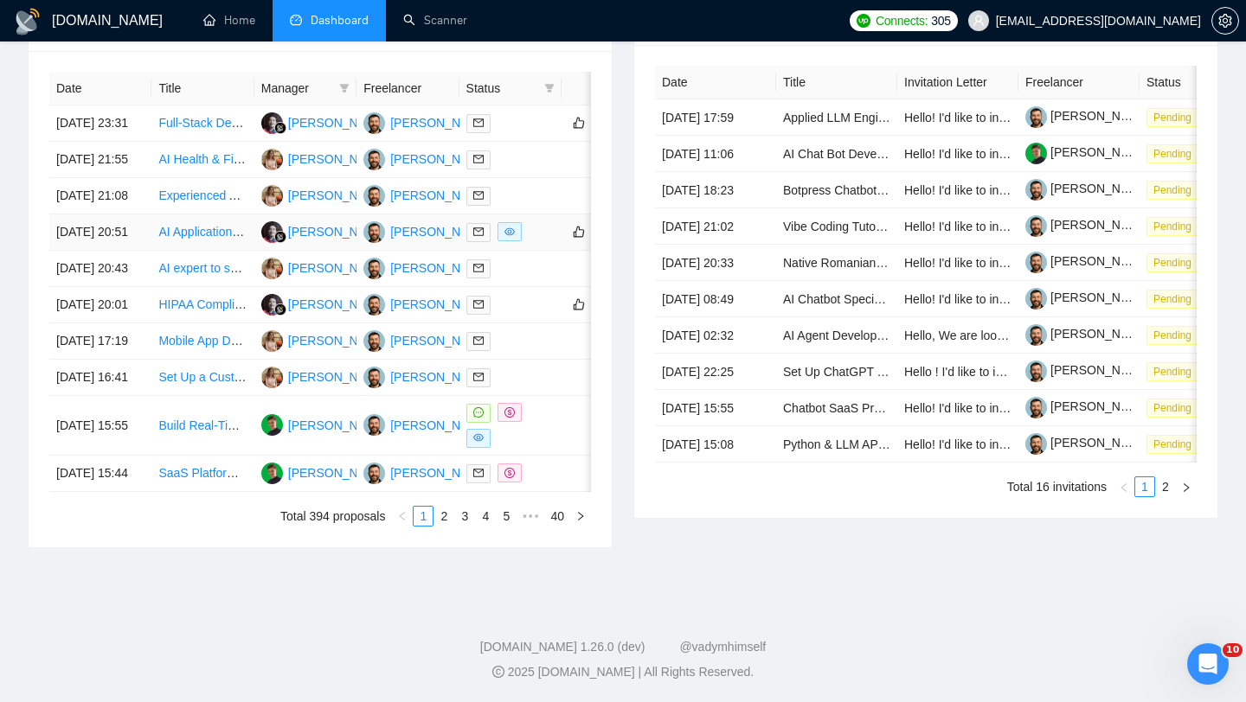
scroll to position [726, 0]
click at [139, 251] on td "[DATE] 20:51" at bounding box center [100, 233] width 102 height 36
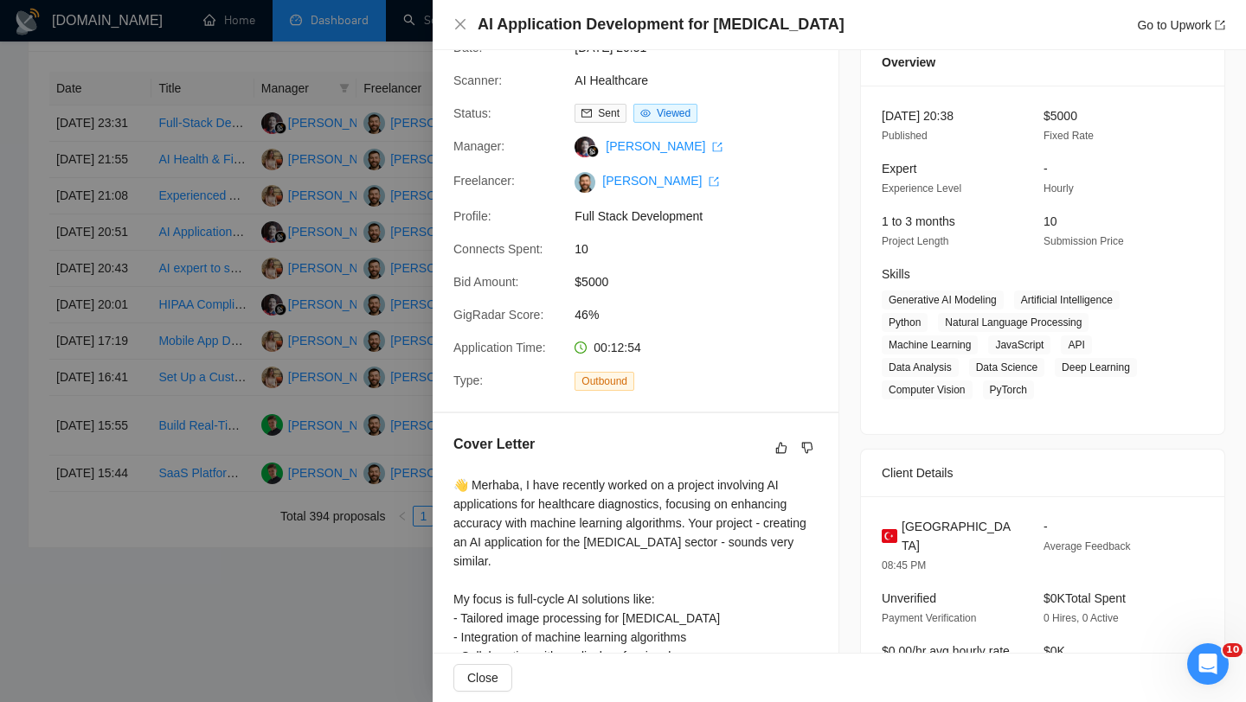
click at [599, 41] on div "AI Application Development for [MEDICAL_DATA] Go to Upwork" at bounding box center [839, 25] width 813 height 50
click at [593, 32] on h4 "AI Application Development for [MEDICAL_DATA]" at bounding box center [660, 25] width 367 height 22
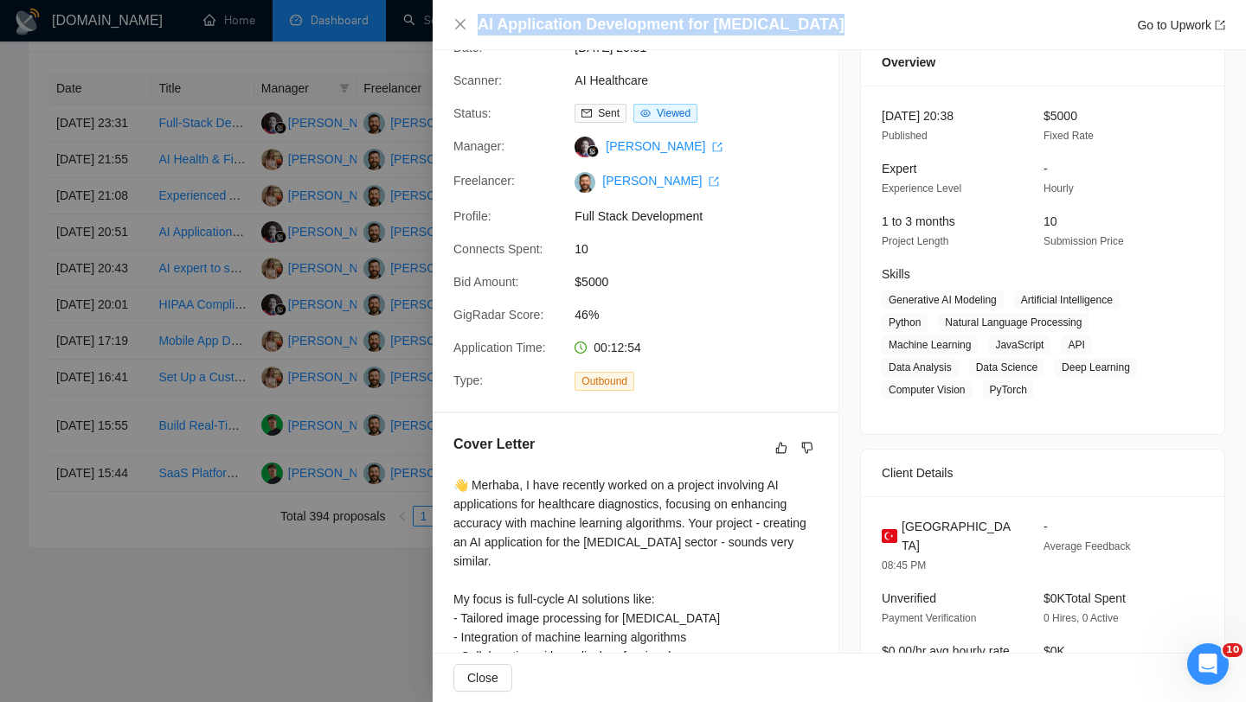
click at [593, 32] on h4 "AI Application Development for [MEDICAL_DATA]" at bounding box center [660, 25] width 367 height 22
copy h4 "AI Application Development for [MEDICAL_DATA]"
click at [460, 22] on icon "close" at bounding box center [460, 24] width 14 height 14
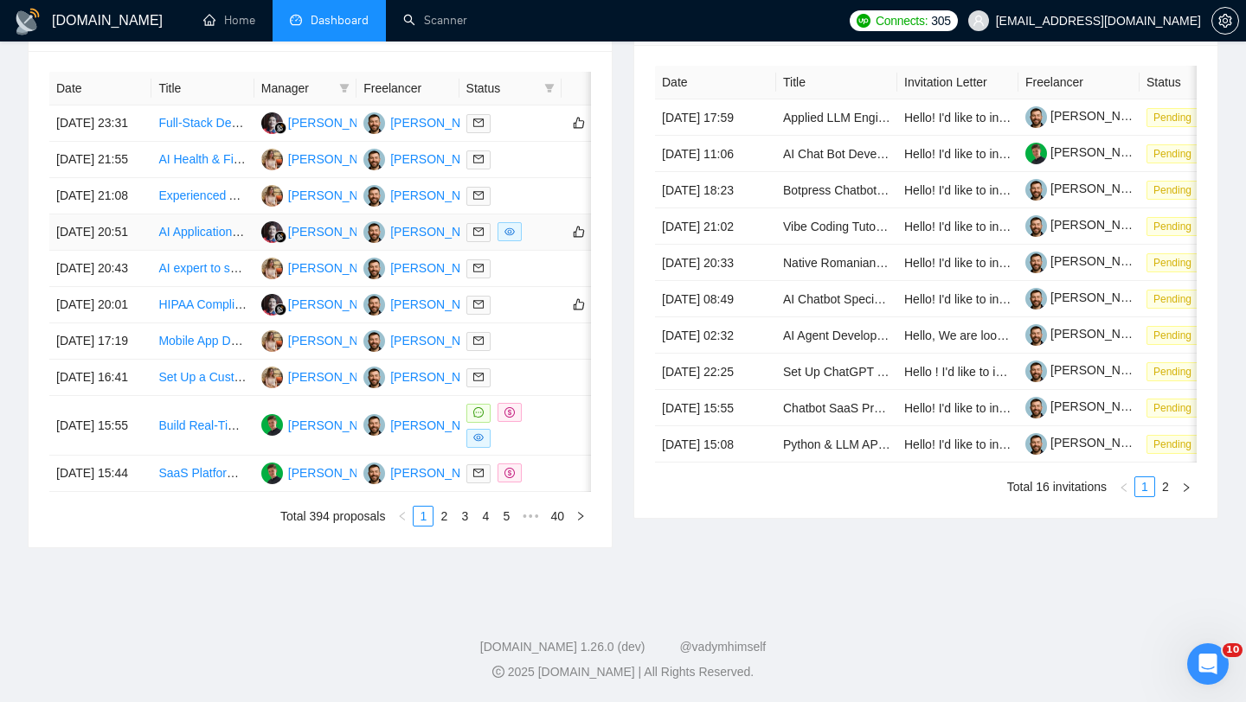
click at [148, 251] on td "[DATE] 20:51" at bounding box center [100, 233] width 102 height 36
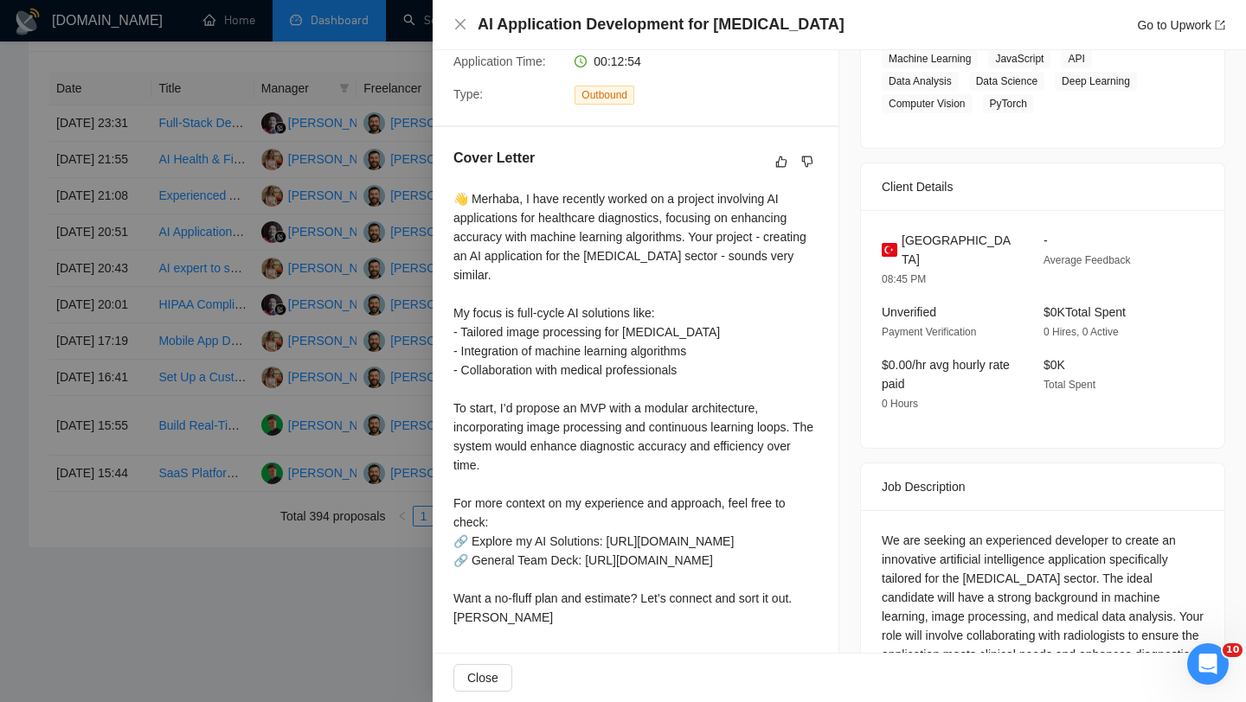
scroll to position [361, 0]
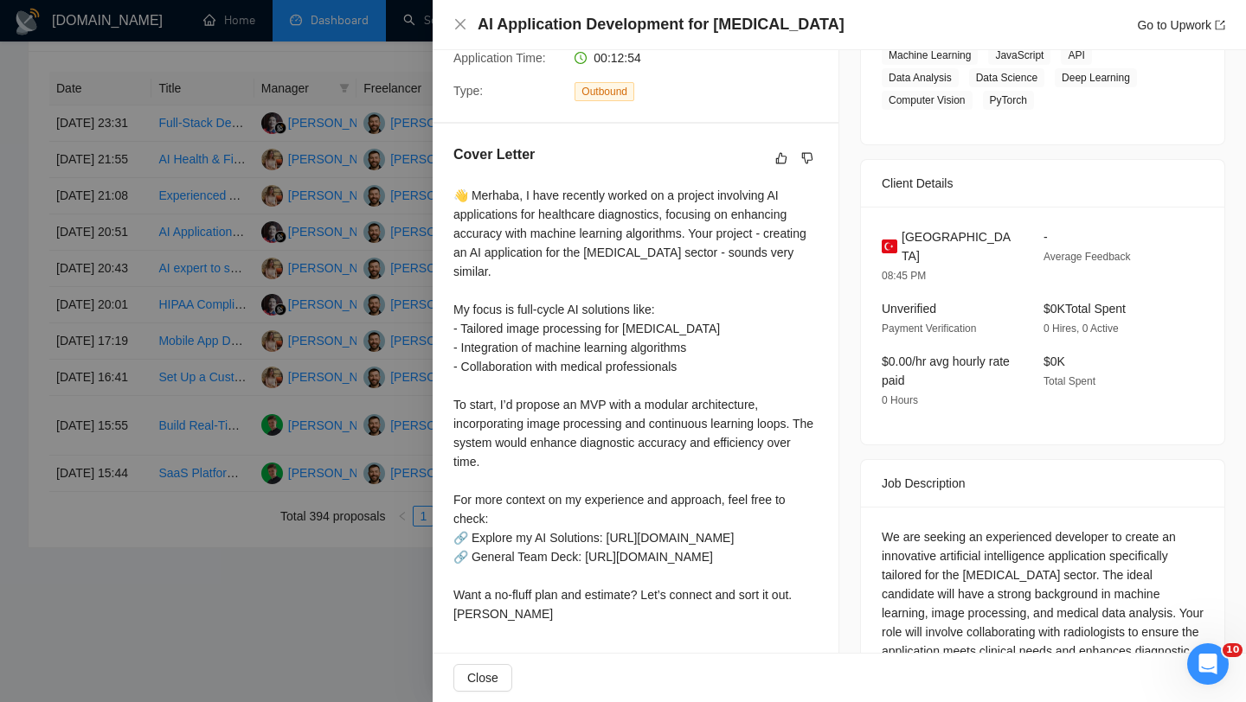
click at [933, 235] on span "[GEOGRAPHIC_DATA]" at bounding box center [958, 247] width 114 height 38
copy span "[GEOGRAPHIC_DATA]"
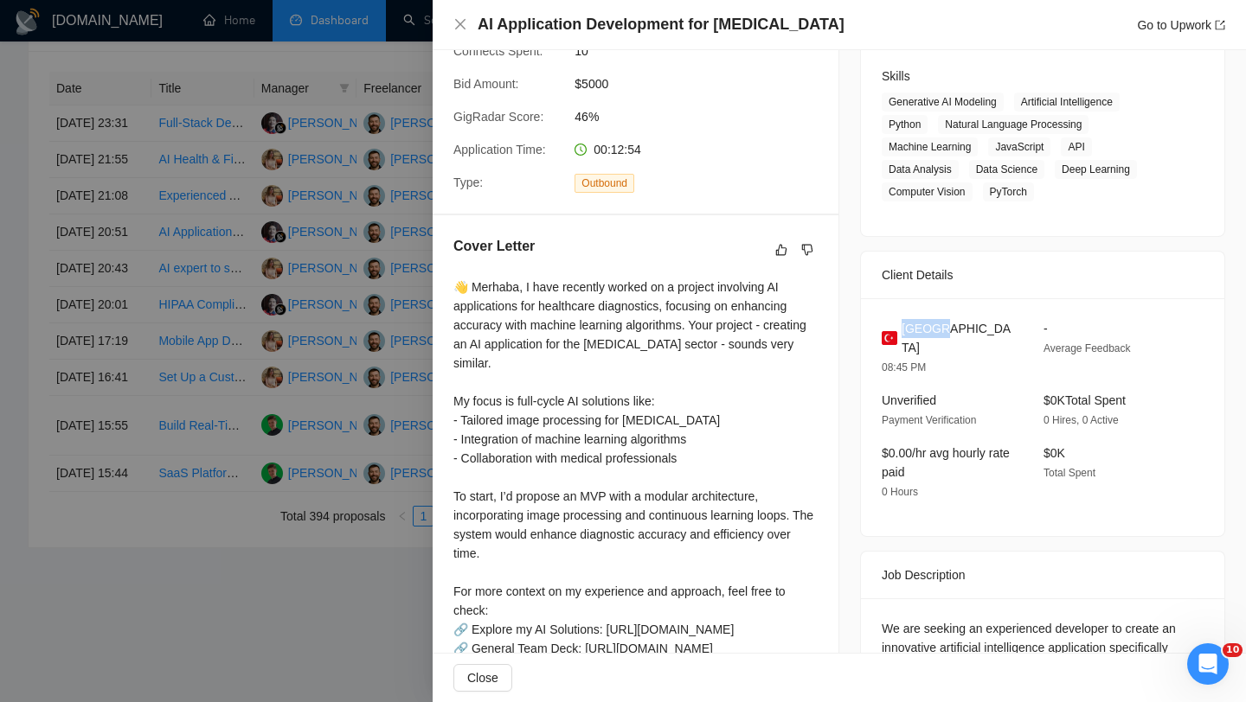
scroll to position [240, 0]
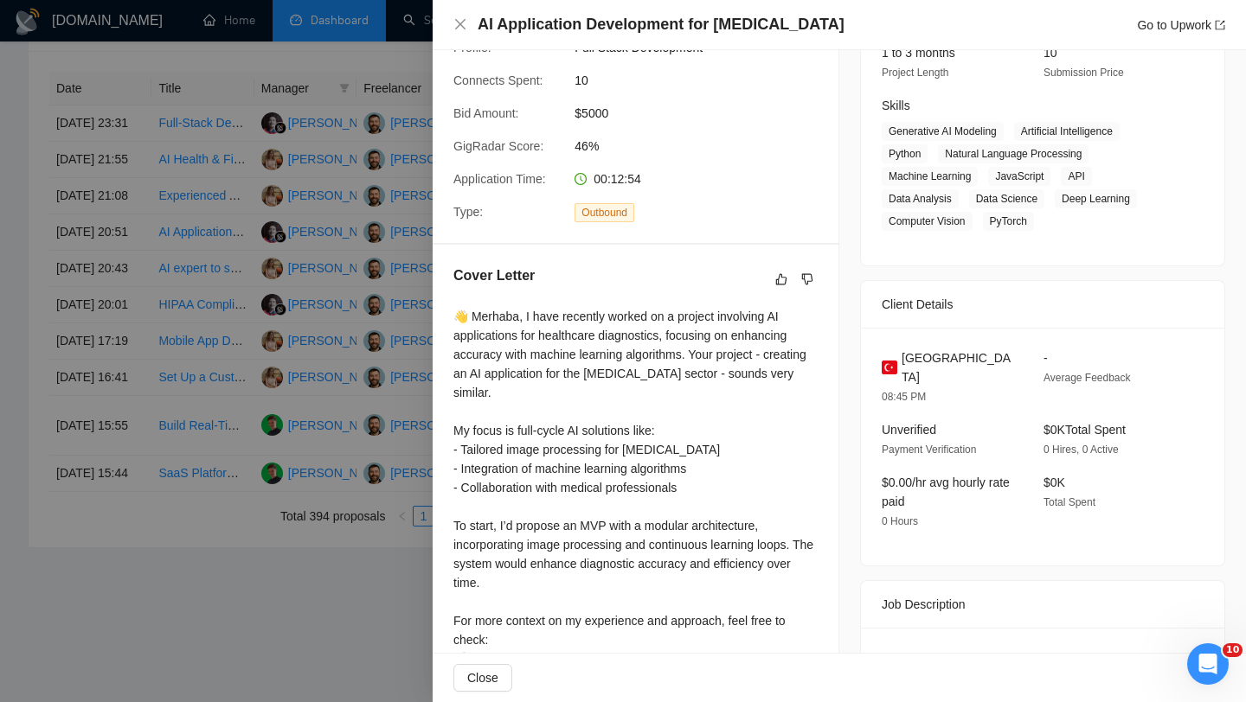
click at [456, 15] on div "AI Application Development for [MEDICAL_DATA] Go to Upwork" at bounding box center [839, 25] width 772 height 22
click at [458, 22] on icon "close" at bounding box center [460, 24] width 10 height 10
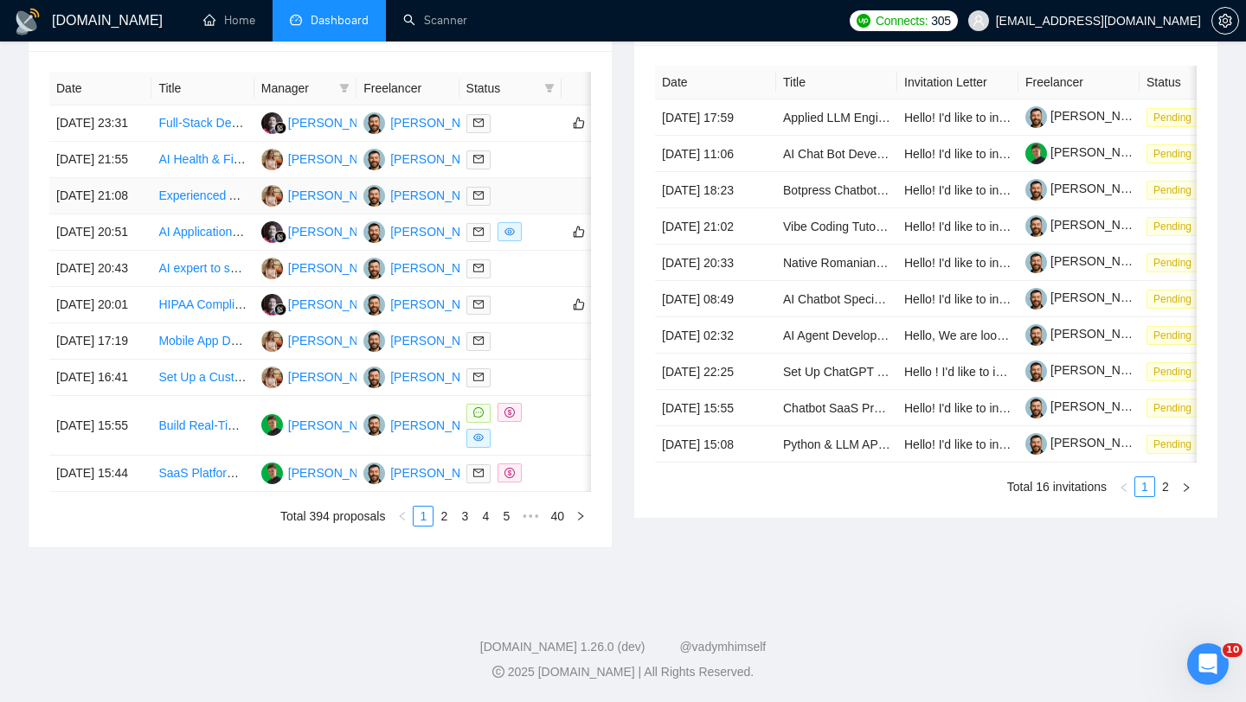
click at [131, 215] on td "[DATE] 21:08" at bounding box center [100, 196] width 102 height 36
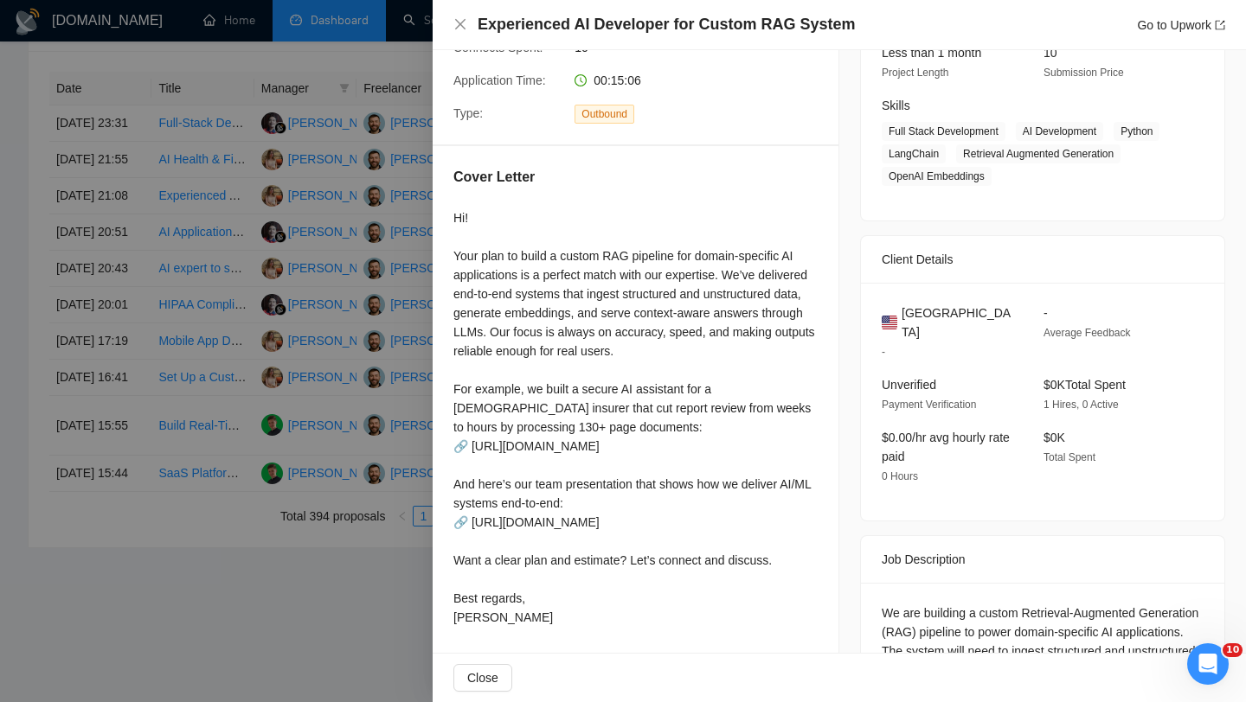
click at [625, 27] on h4 "Experienced AI Developer for Custom RAG System" at bounding box center [665, 25] width 377 height 22
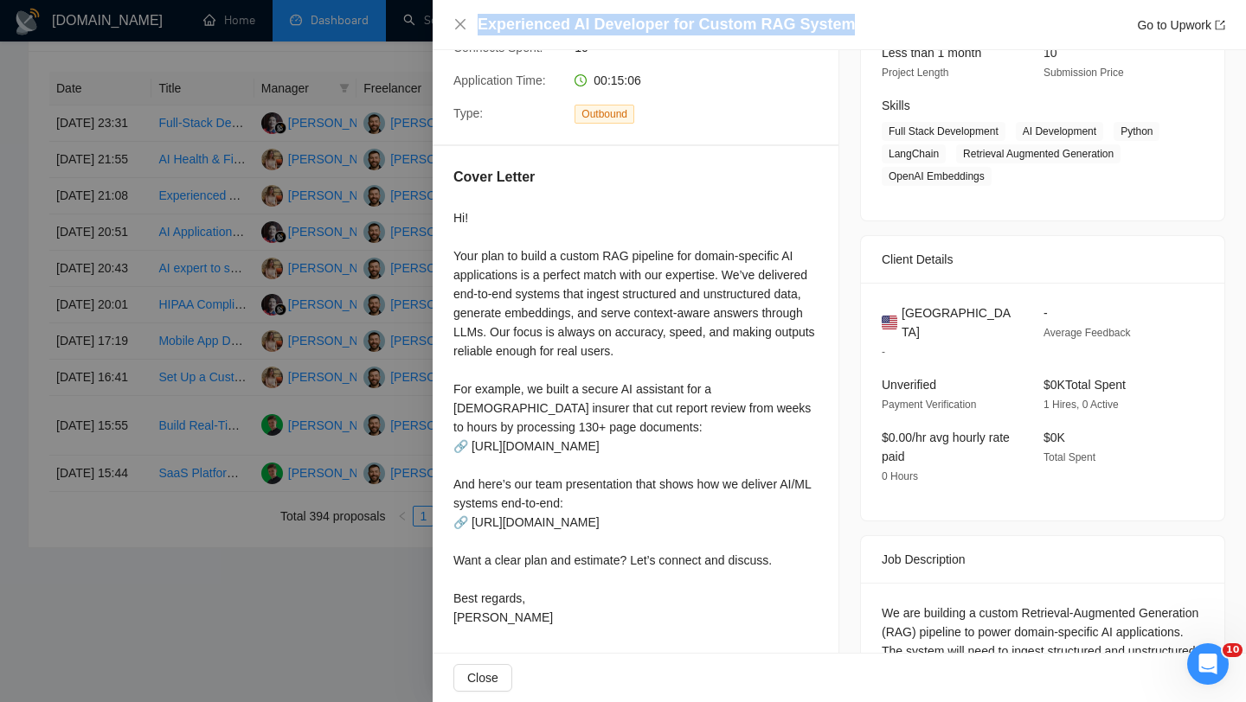
click at [625, 27] on h4 "Experienced AI Developer for Custom RAG System" at bounding box center [665, 25] width 377 height 22
click at [461, 29] on icon "close" at bounding box center [460, 24] width 14 height 14
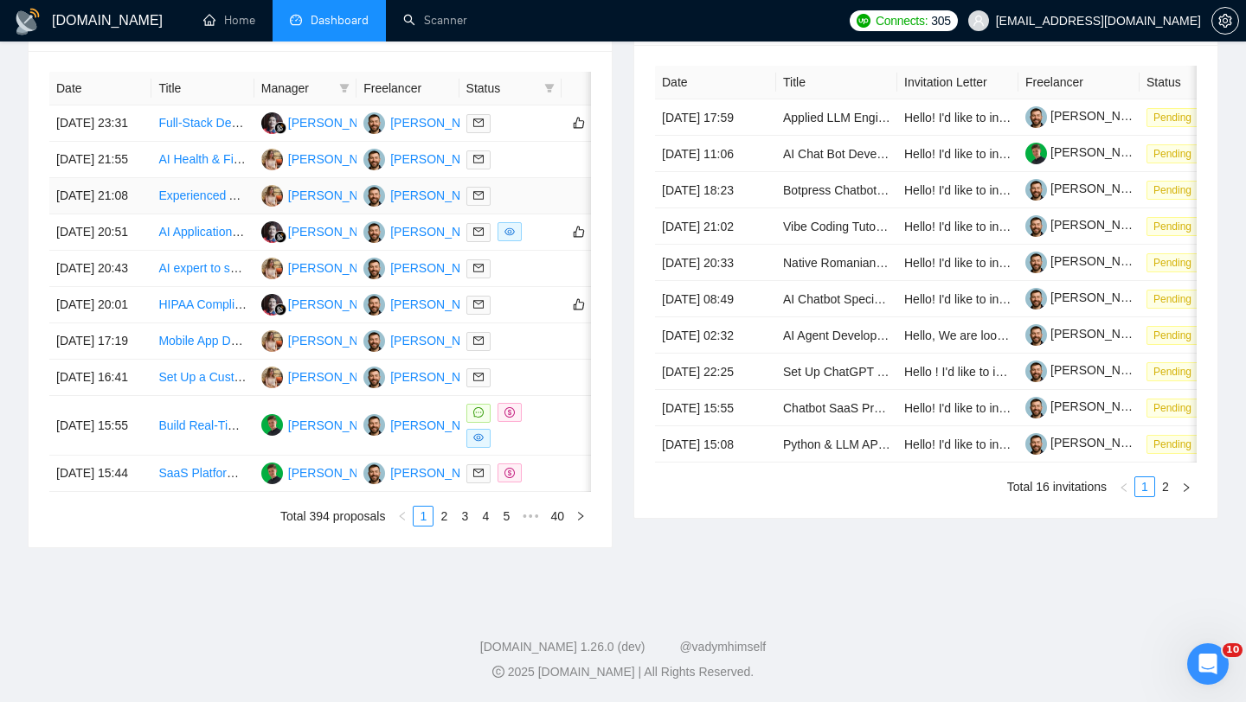
click at [131, 215] on td "[DATE] 21:08" at bounding box center [100, 196] width 102 height 36
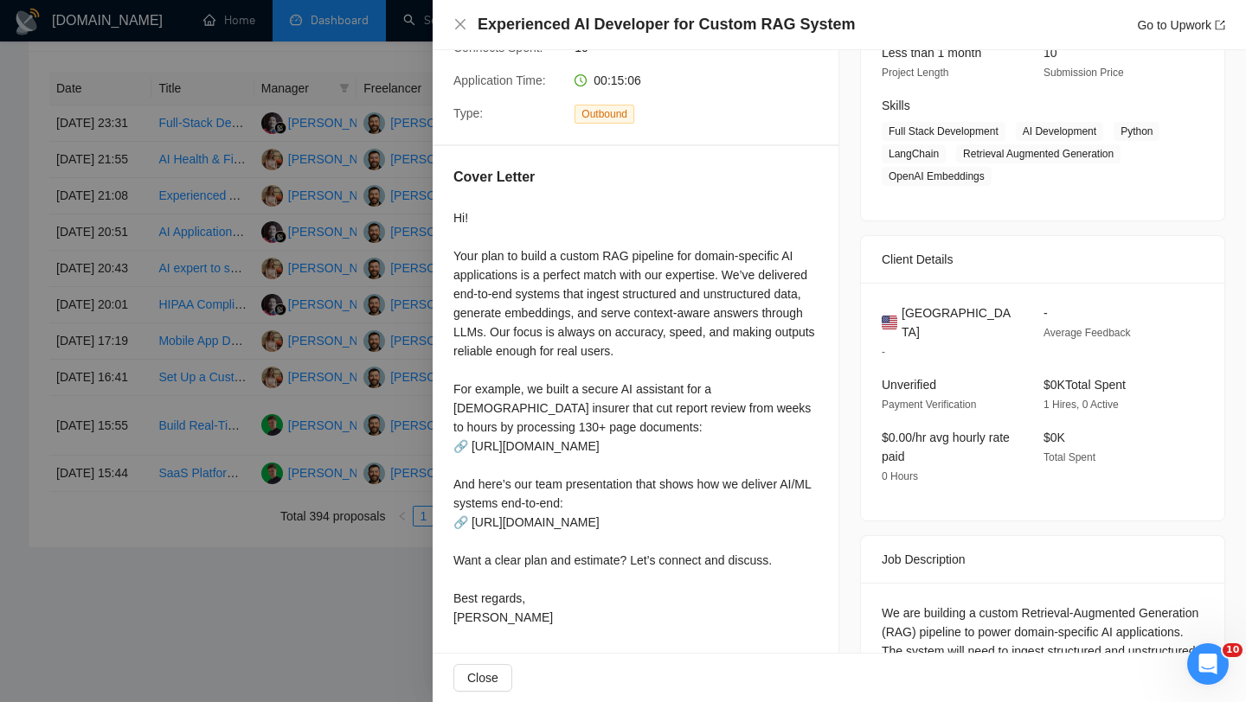
click at [948, 335] on span "[GEOGRAPHIC_DATA]" at bounding box center [958, 323] width 114 height 38
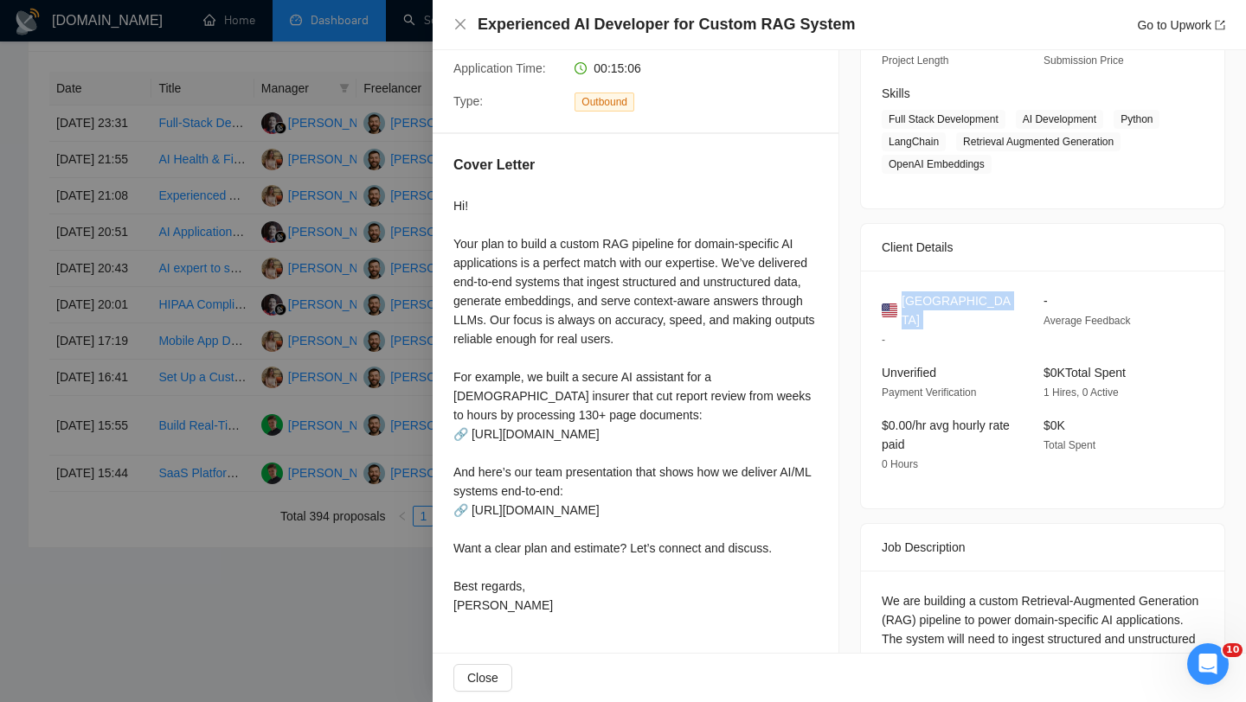
scroll to position [0, 0]
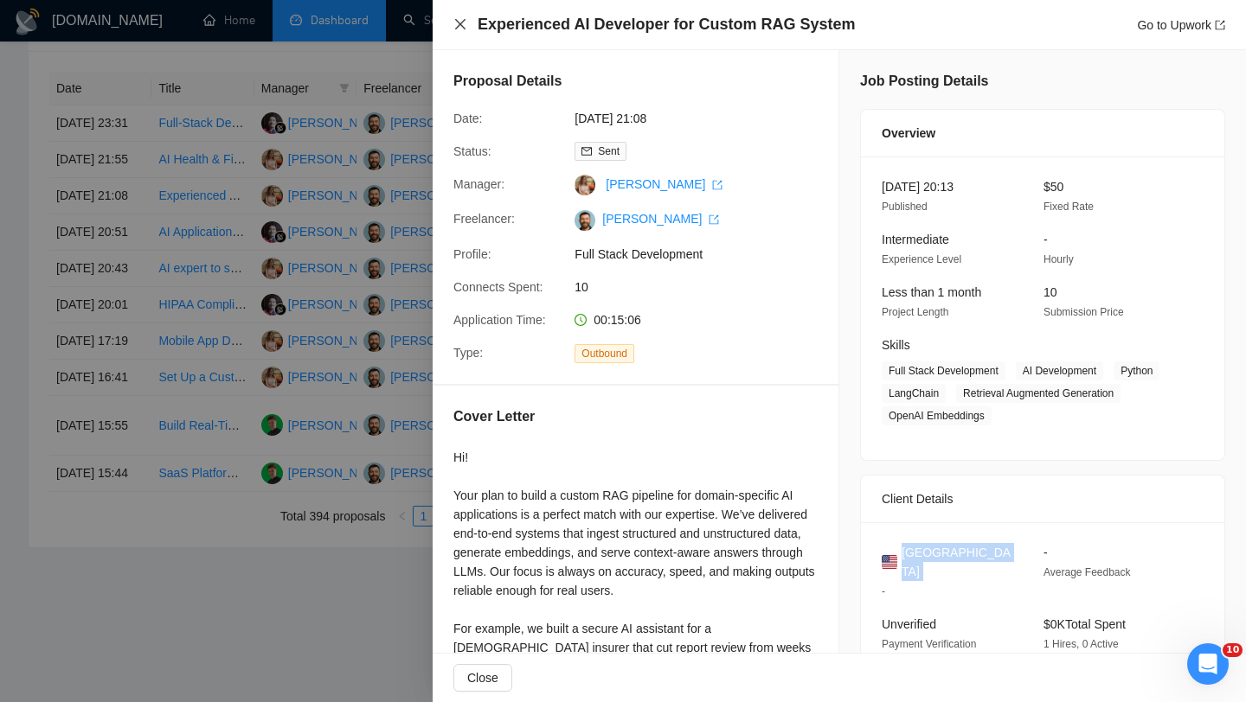
click at [458, 24] on icon "close" at bounding box center [460, 24] width 14 height 14
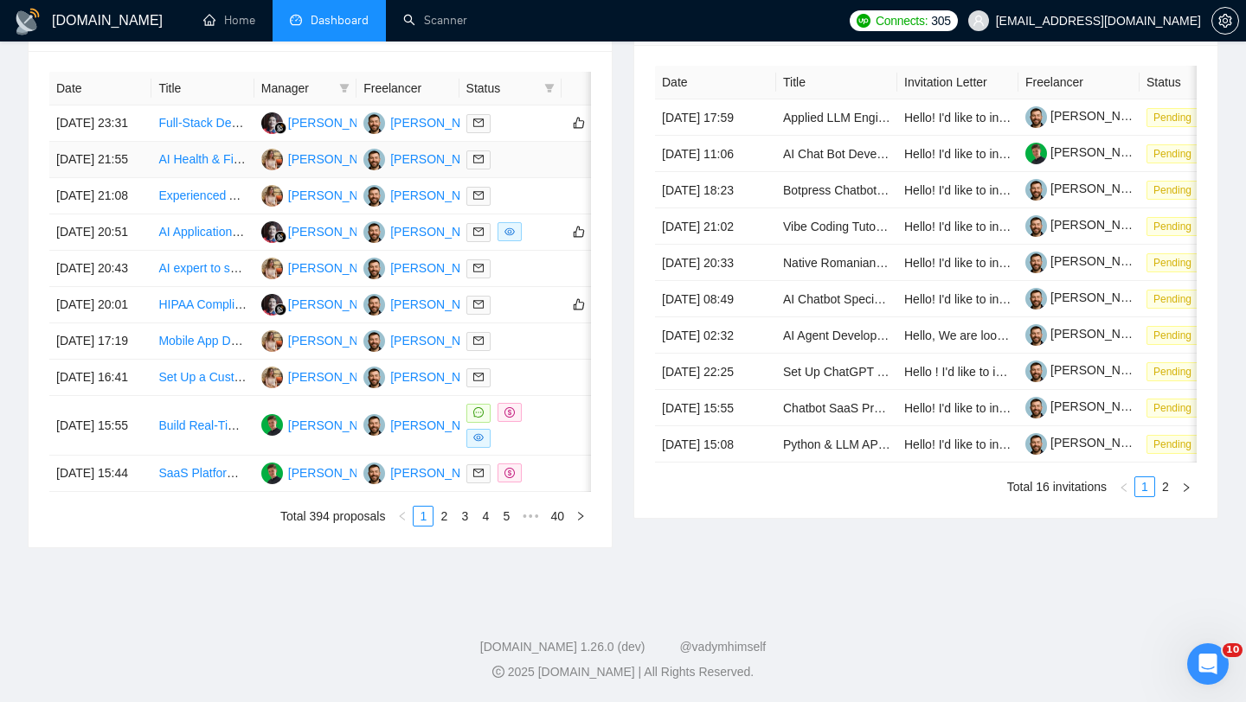
click at [129, 178] on td "[DATE] 21:55" at bounding box center [100, 160] width 102 height 36
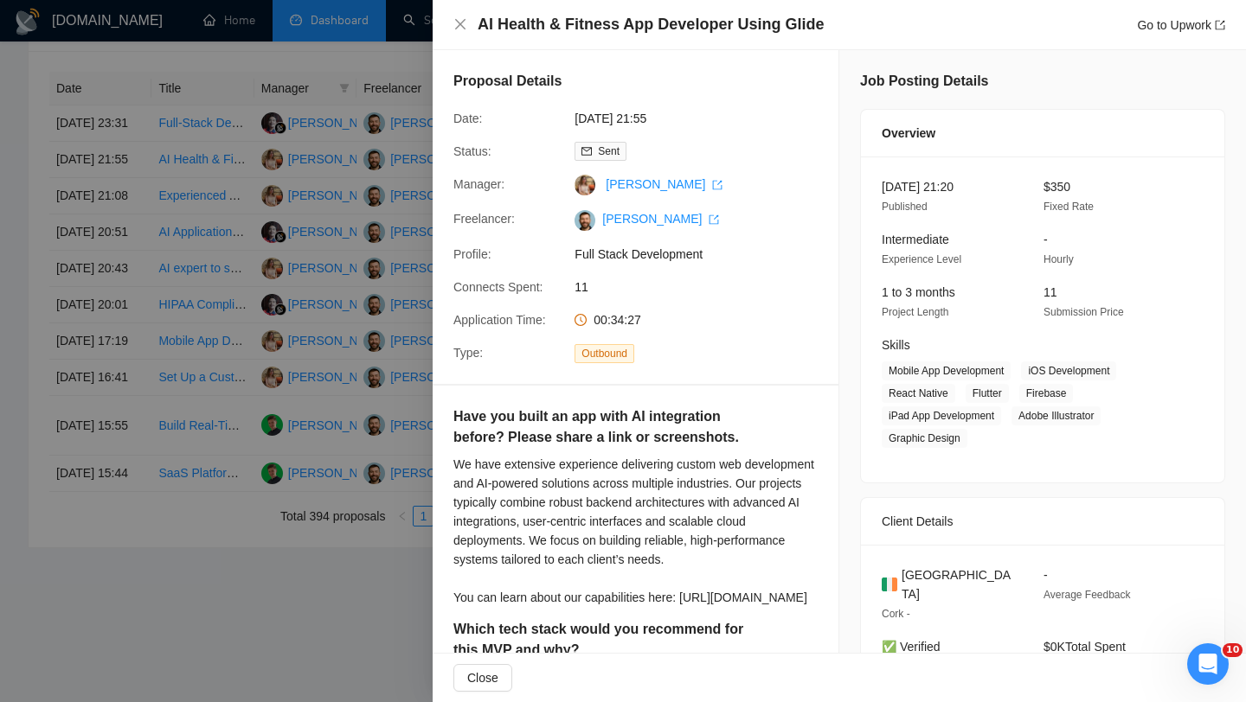
click at [533, 28] on h4 "AI Health & Fitness App Developer Using Glide" at bounding box center [650, 25] width 346 height 22
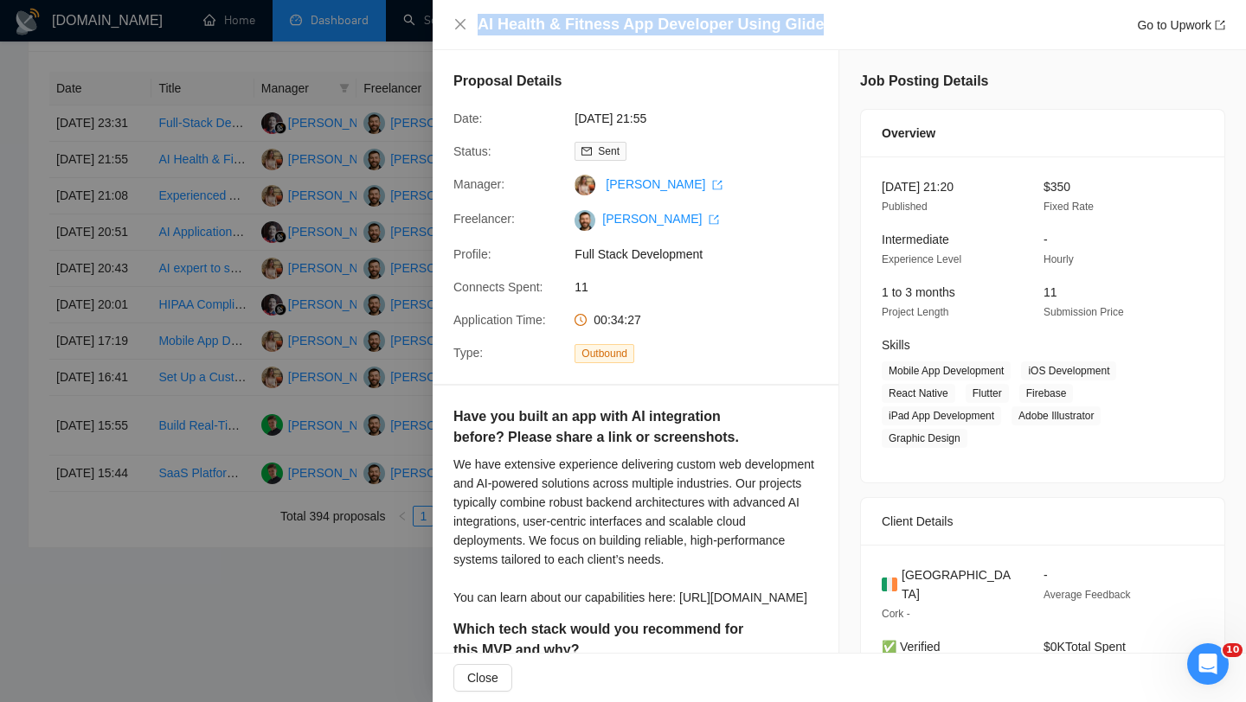
click at [532, 27] on h4 "AI Health & Fitness App Developer Using Glide" at bounding box center [650, 25] width 346 height 22
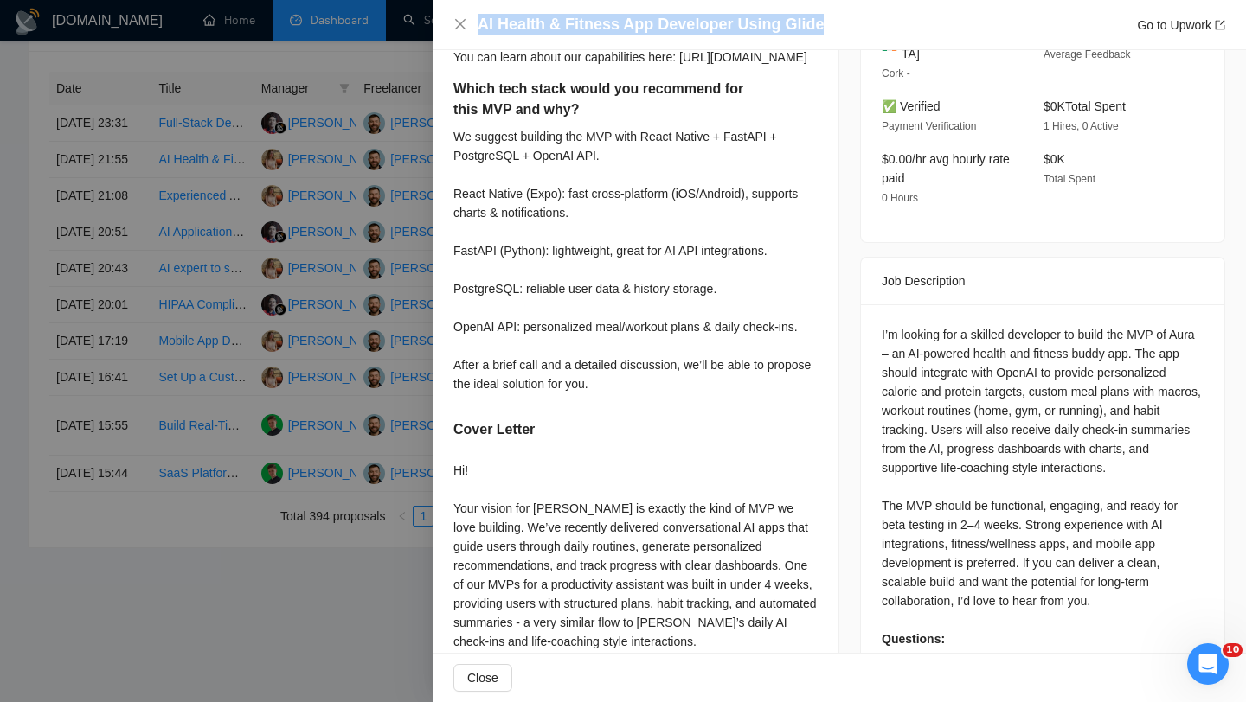
scroll to position [565, 0]
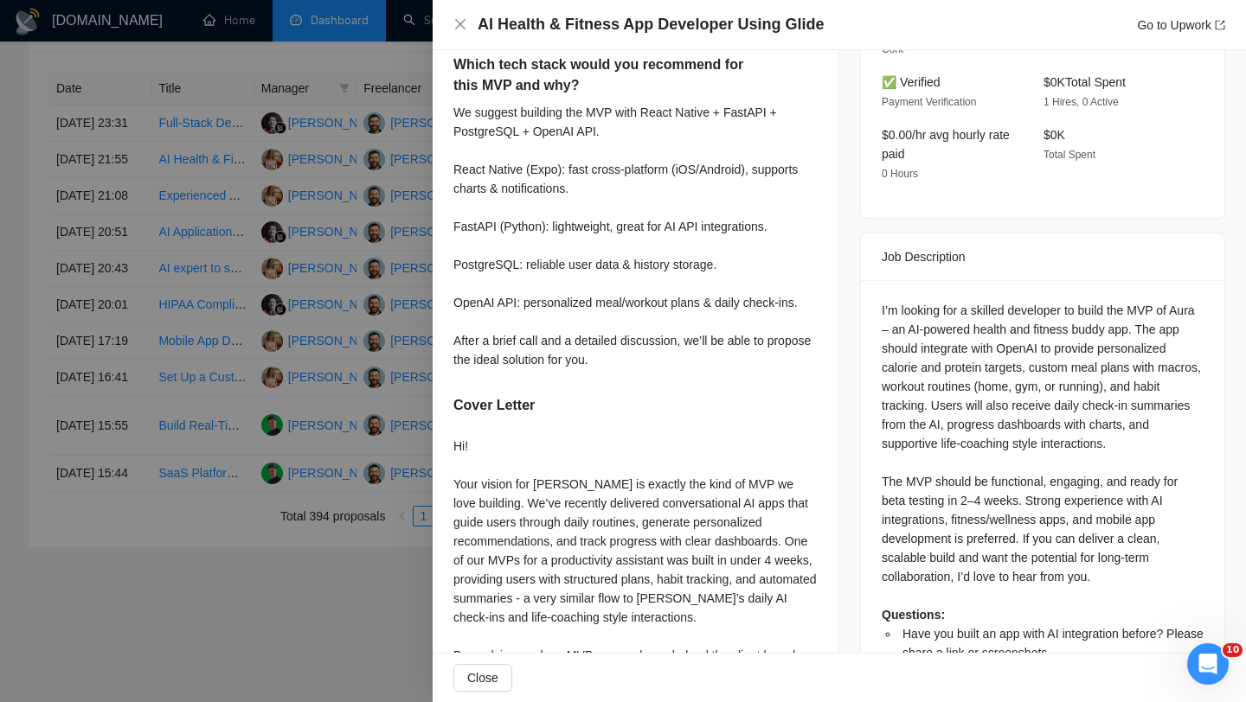
click at [983, 317] on div "I’m looking for a skilled developer to build the MVP of Aura – an AI-powered he…" at bounding box center [1042, 501] width 322 height 400
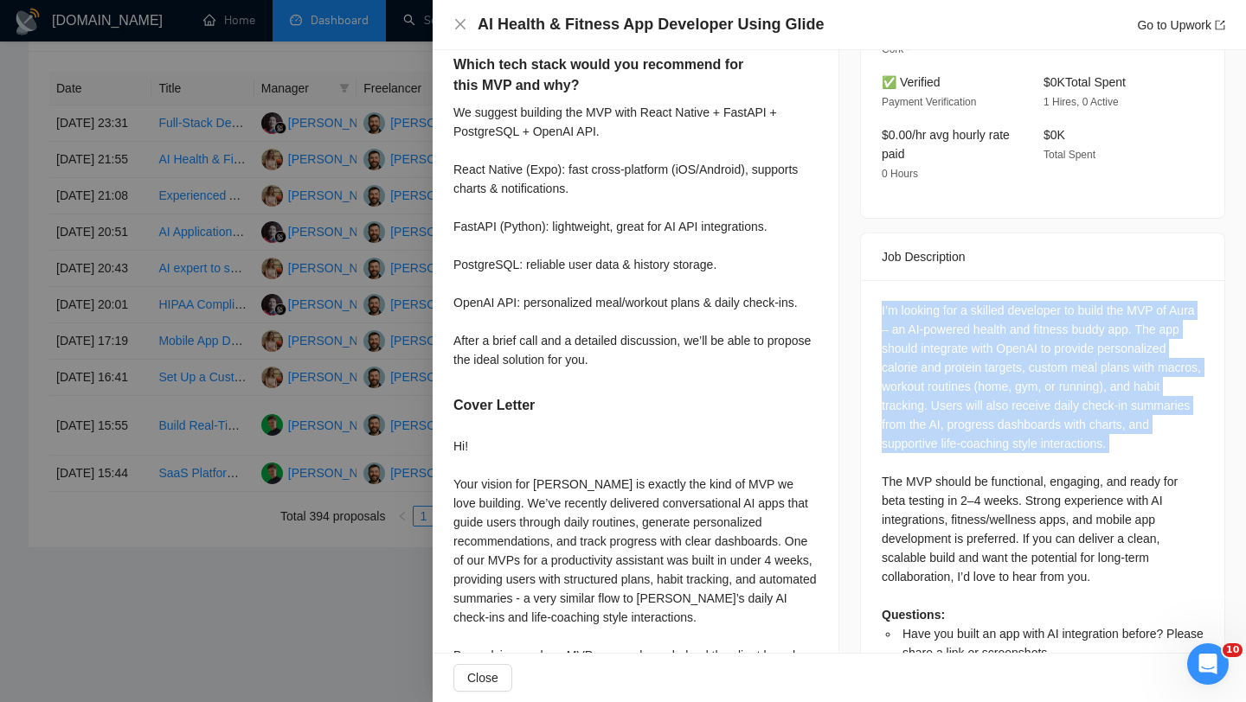
click at [983, 317] on div "I’m looking for a skilled developer to build the MVP of Aura – an AI-powered he…" at bounding box center [1042, 501] width 322 height 400
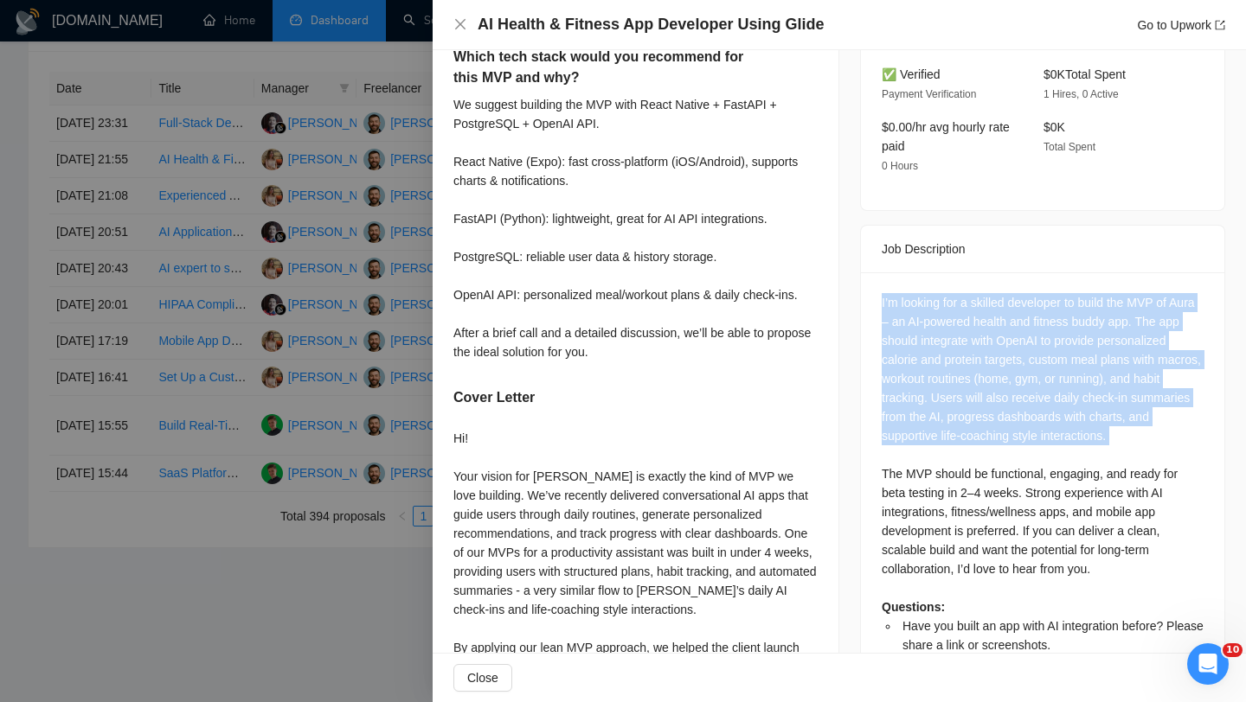
click at [934, 411] on div "I’m looking for a skilled developer to build the MVP of Aura – an AI-powered he…" at bounding box center [1042, 493] width 322 height 400
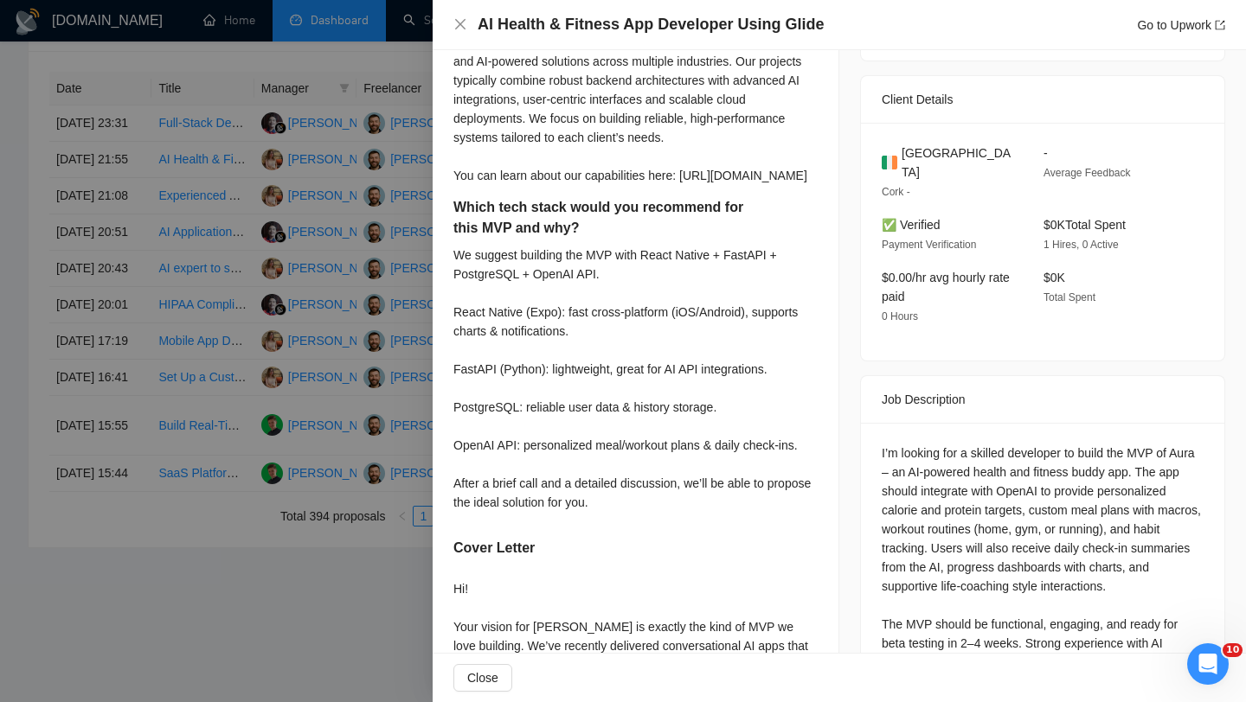
scroll to position [341, 0]
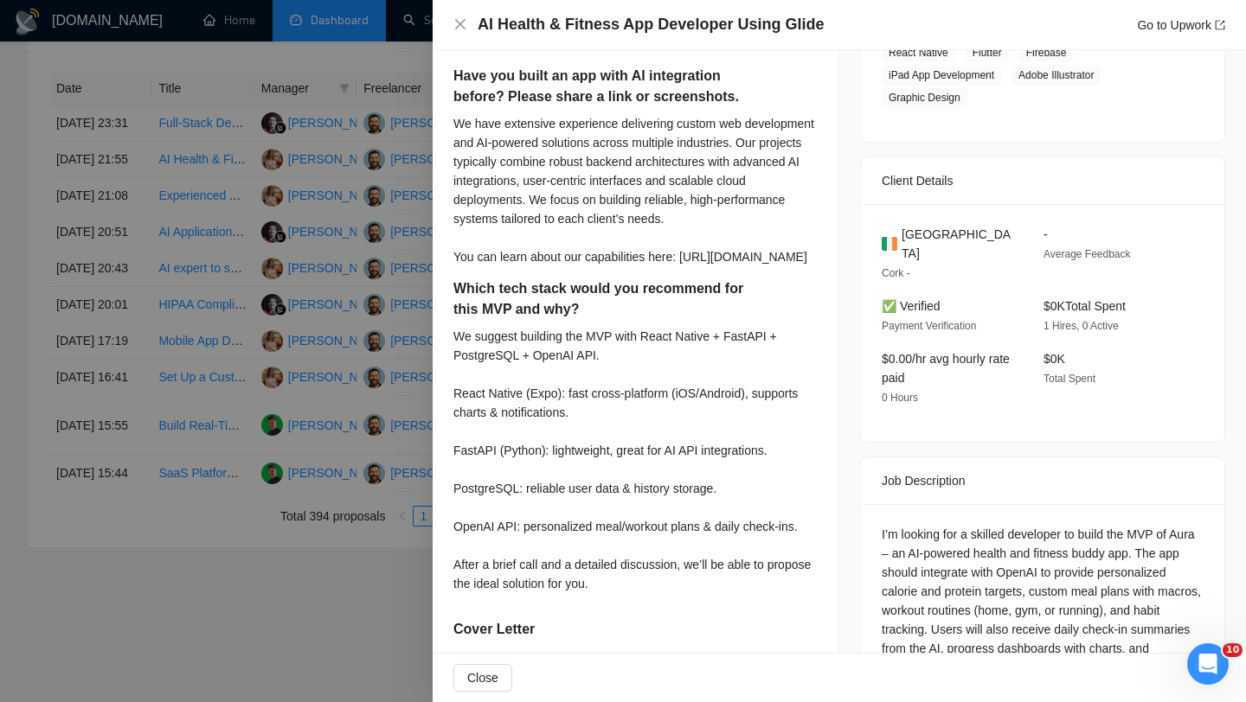
click at [470, 23] on div "AI Health & Fitness App Developer Using Glide Go to Upwork" at bounding box center [839, 25] width 772 height 22
click at [465, 23] on icon "close" at bounding box center [460, 24] width 14 height 14
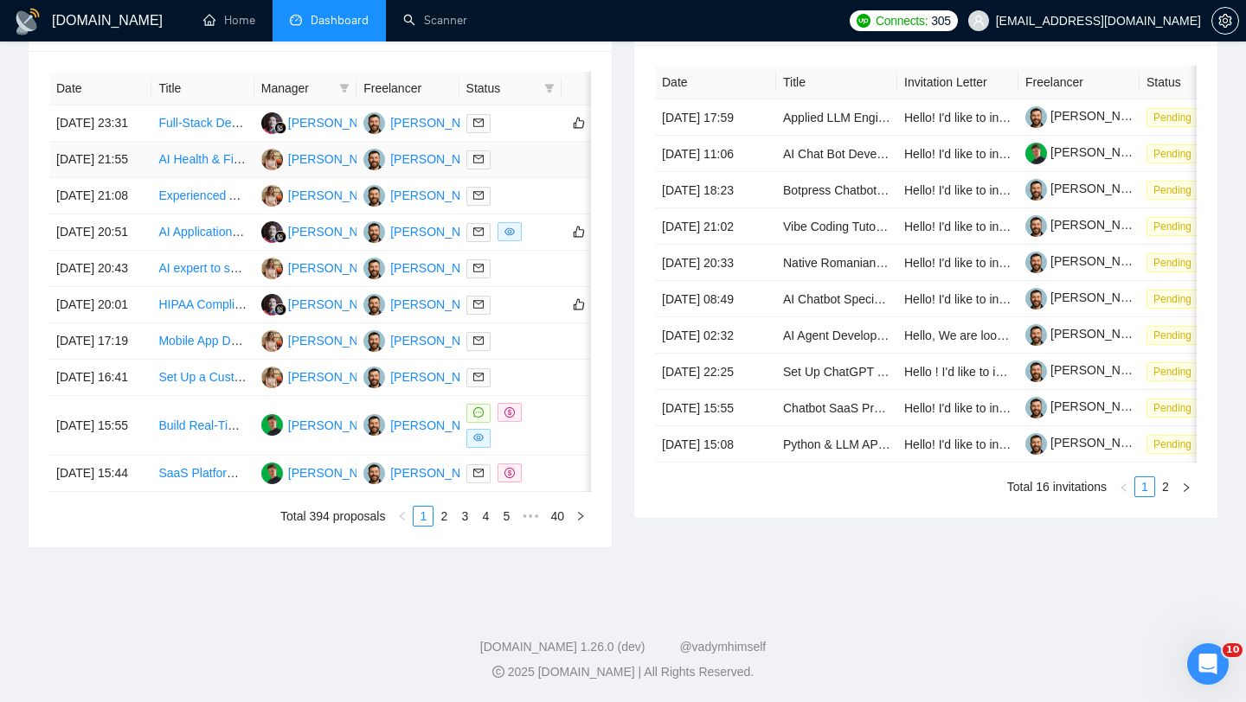
click at [119, 174] on td "[DATE] 21:55" at bounding box center [100, 160] width 102 height 36
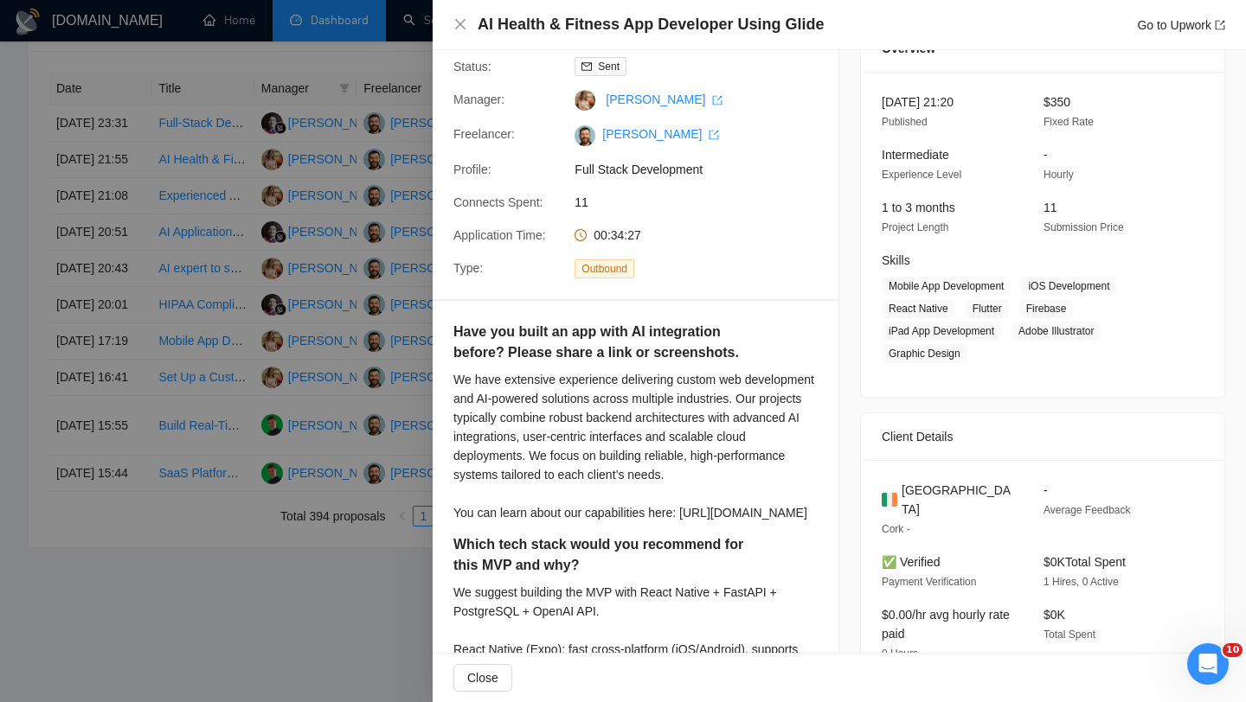
scroll to position [0, 0]
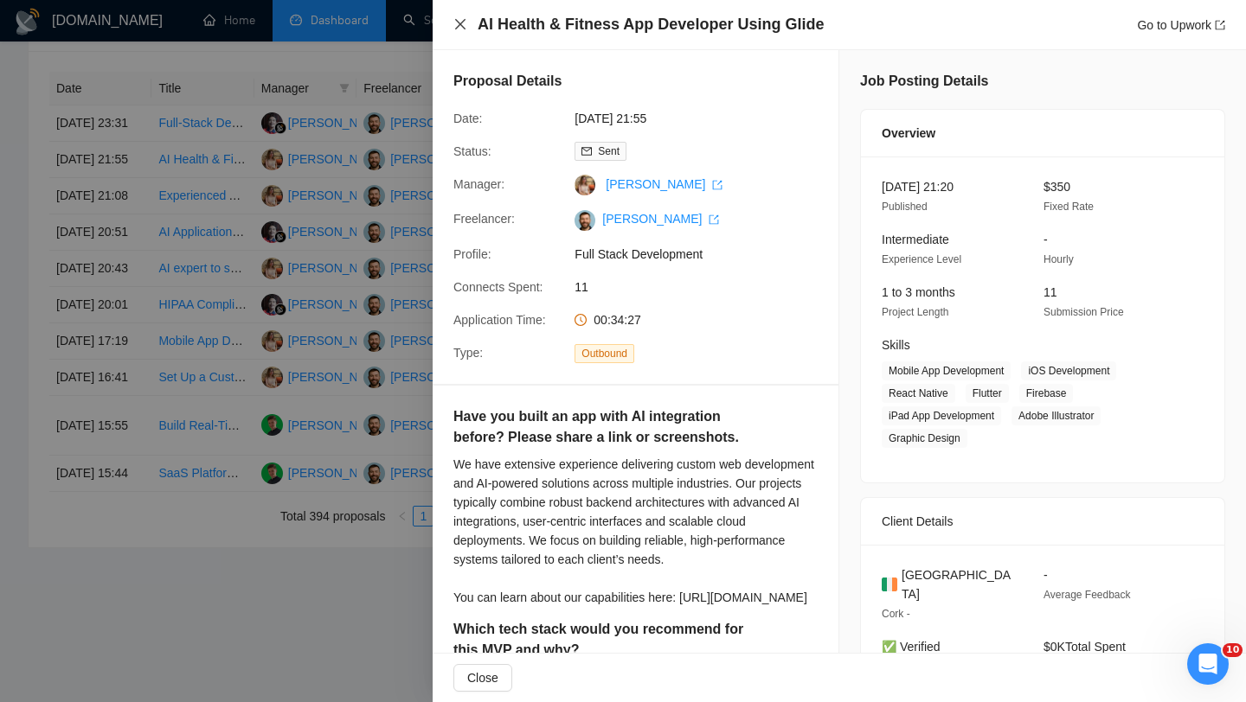
click at [462, 25] on icon "close" at bounding box center [460, 24] width 14 height 14
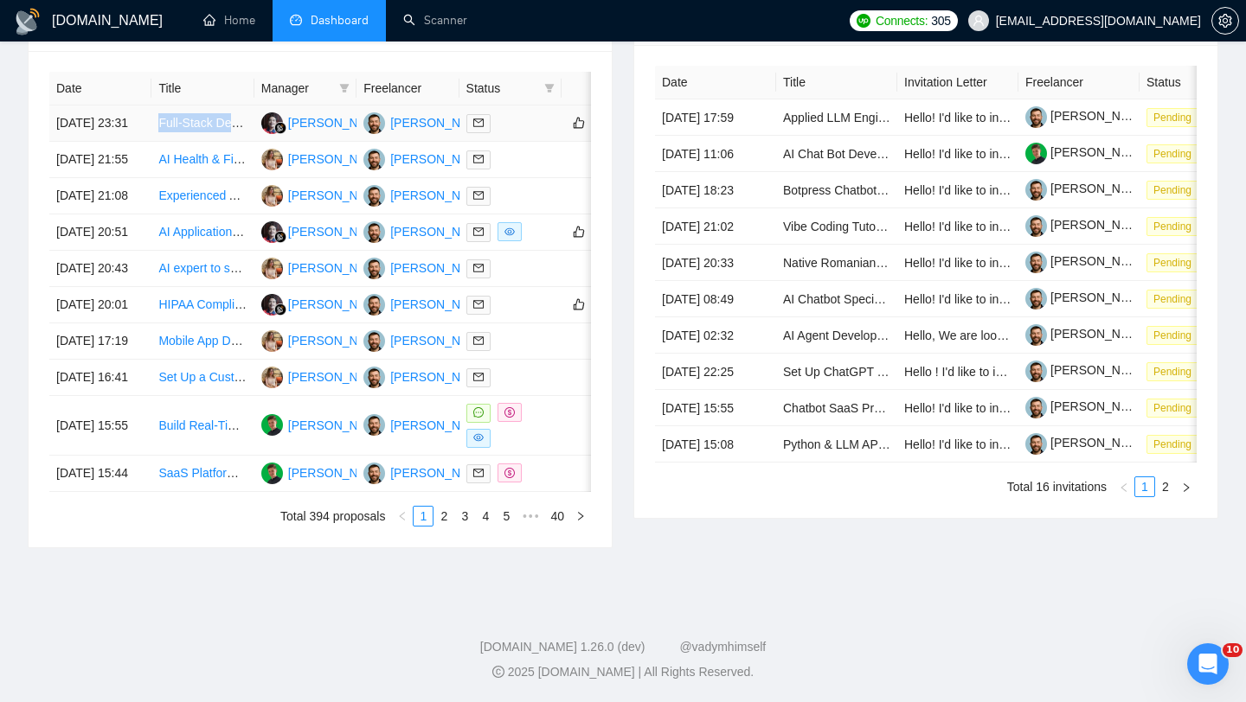
click at [130, 123] on td "[DATE] 23:31" at bounding box center [100, 124] width 102 height 36
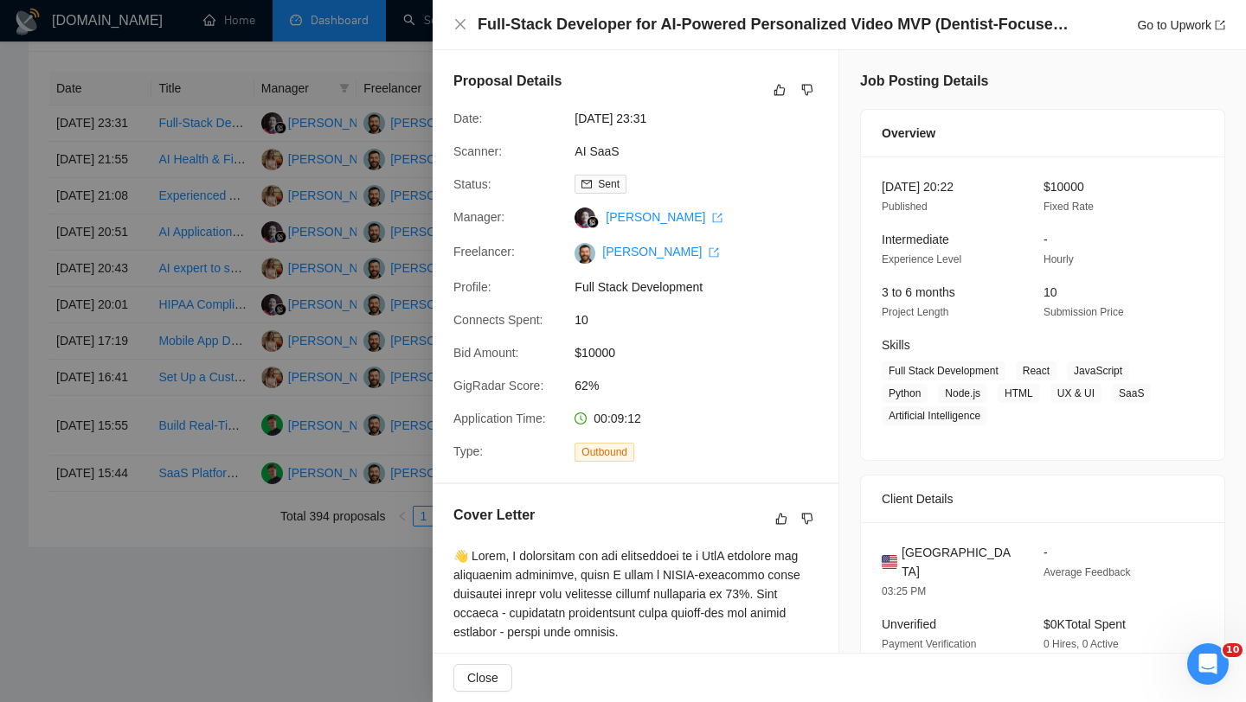
click at [625, 31] on h4 "Full-Stack Developer for AI-Powered Personalized Video MVP (Dentist-Focused Saa…" at bounding box center [775, 25] width 597 height 22
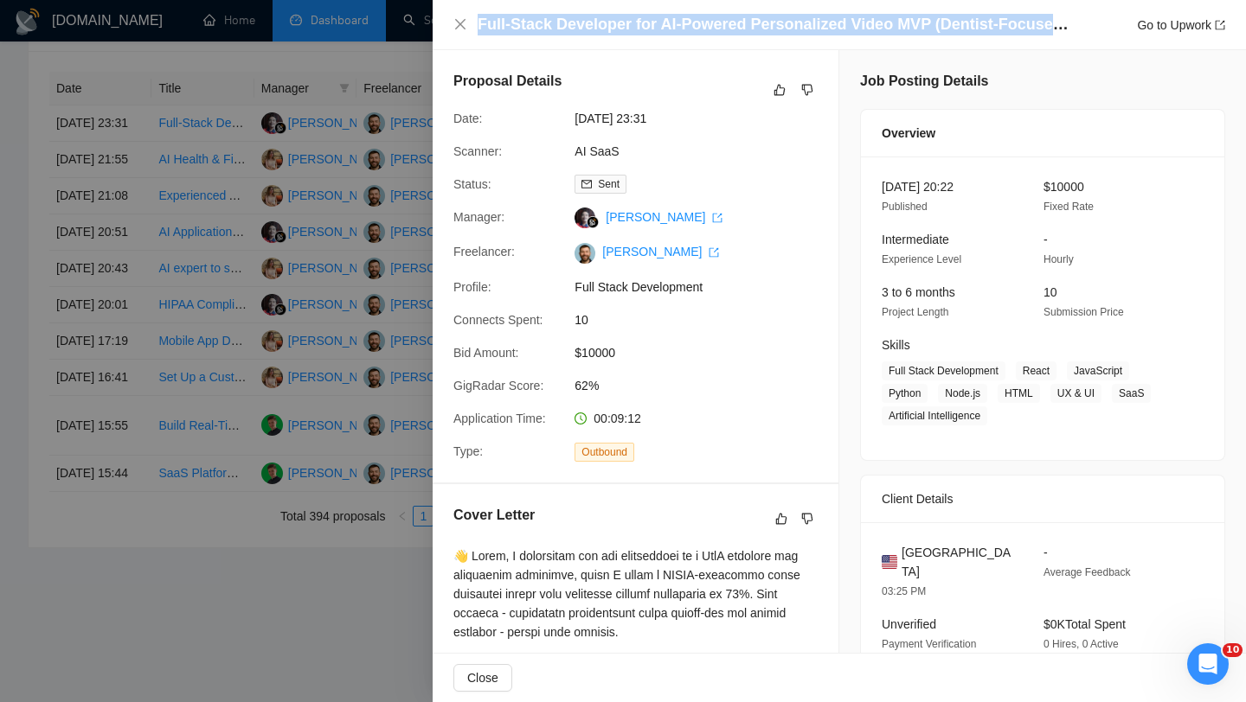
click at [625, 31] on h4 "Full-Stack Developer for AI-Powered Personalized Video MVP (Dentist-Focused Saa…" at bounding box center [775, 25] width 597 height 22
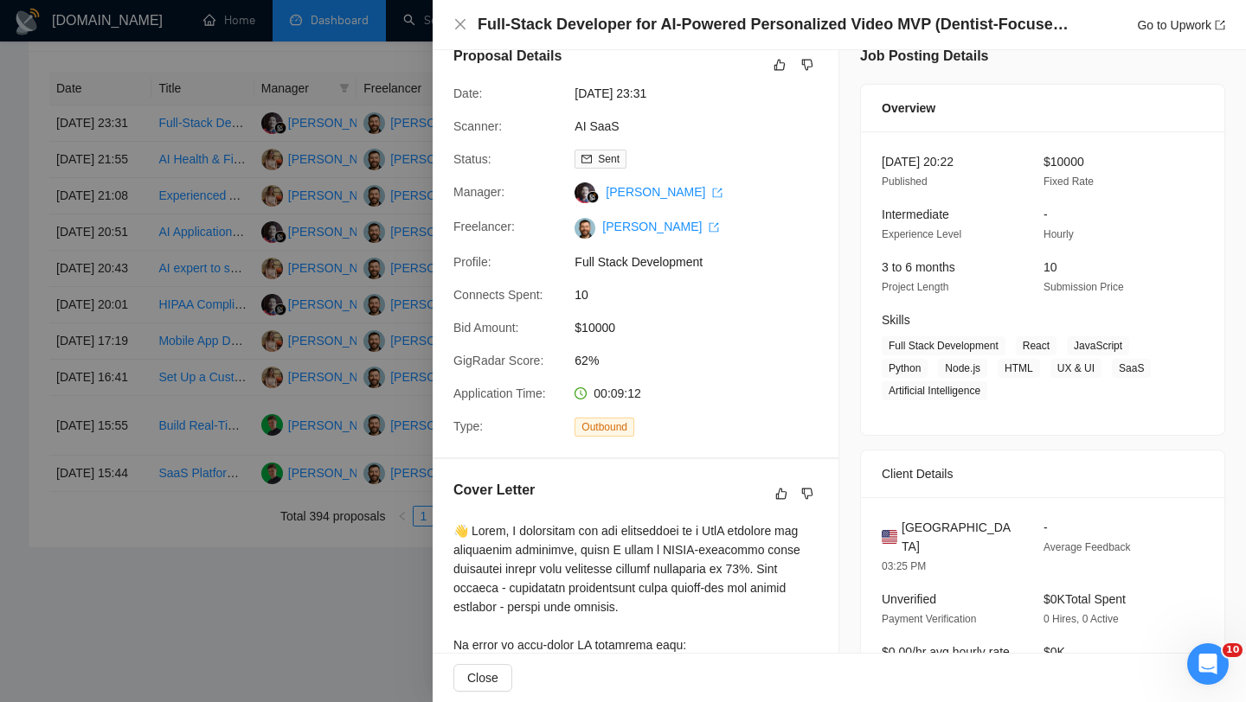
click at [964, 516] on div "[GEOGRAPHIC_DATA] 03:25 PM - Average Feedback Unverified Payment Verification $…" at bounding box center [1042, 616] width 363 height 238
click at [964, 518] on span "[GEOGRAPHIC_DATA]" at bounding box center [958, 537] width 114 height 38
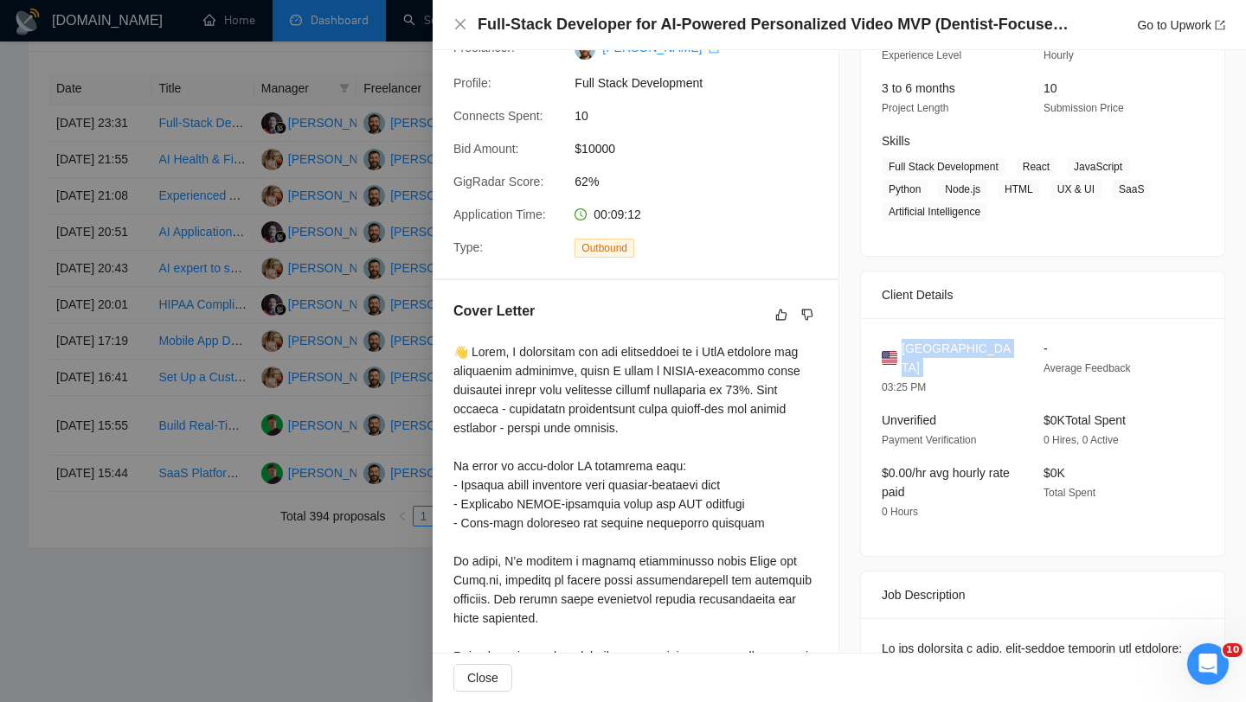
scroll to position [0, 0]
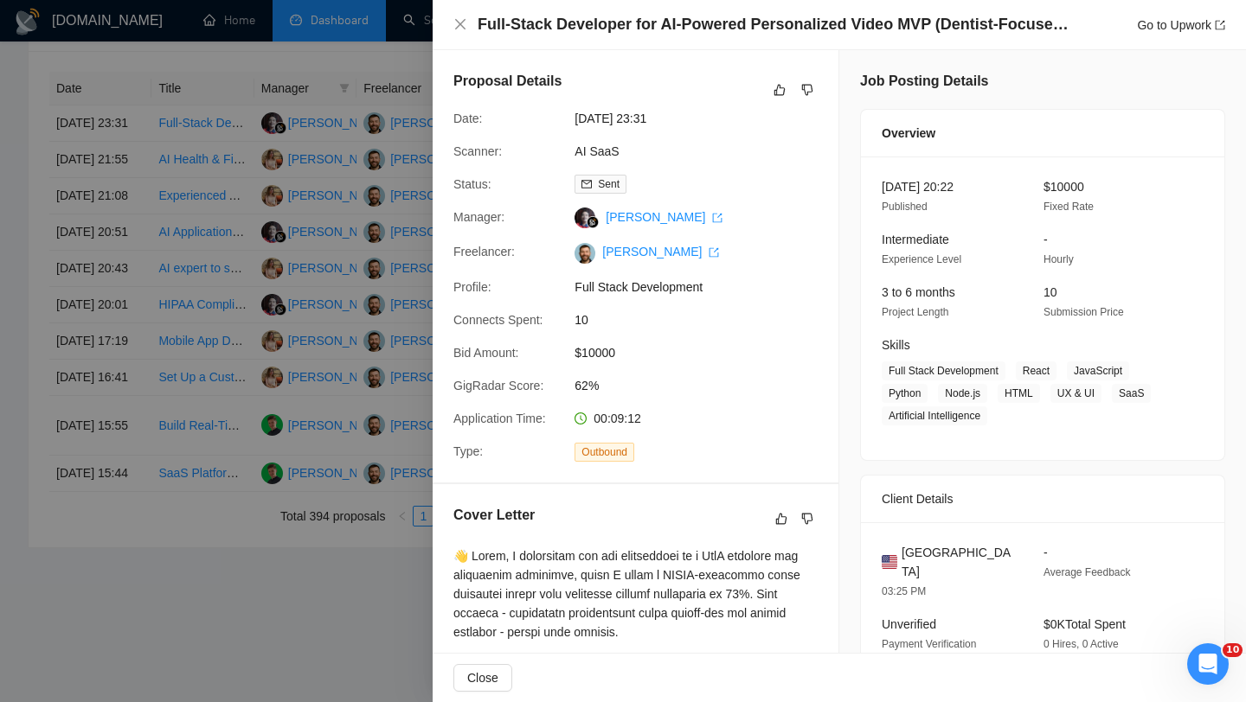
click at [460, 15] on div "Full-Stack Developer for AI-Powered Personalized Video MVP (Dentist-Focused Saa…" at bounding box center [839, 25] width 772 height 22
click at [465, 29] on icon "close" at bounding box center [460, 24] width 14 height 14
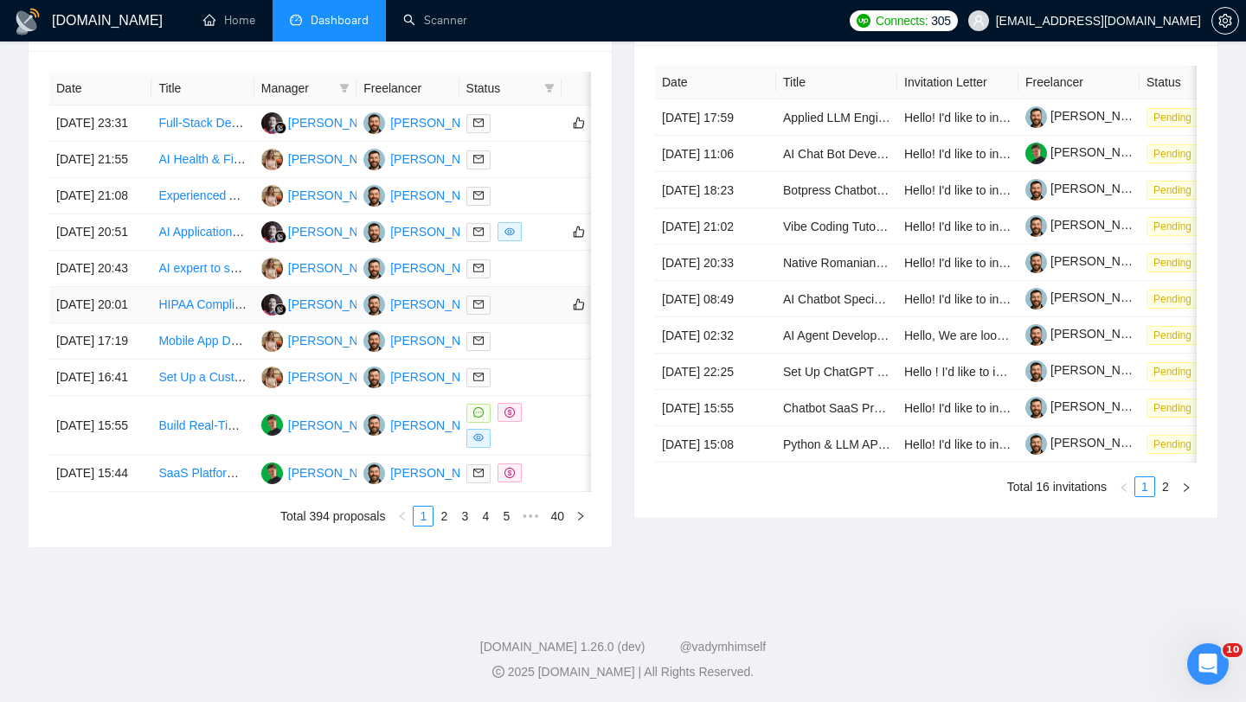
scroll to position [799, 0]
click at [455, 526] on link "3" at bounding box center [464, 516] width 19 height 19
